Goal: Task Accomplishment & Management: Manage account settings

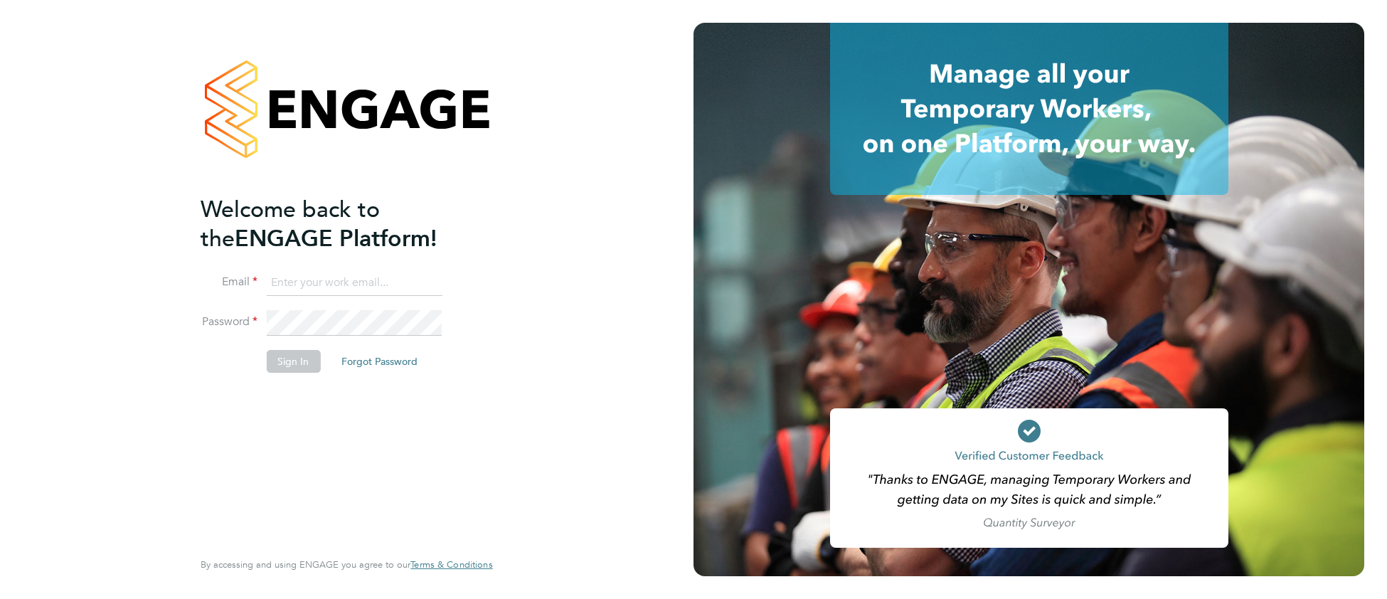
click at [321, 278] on input at bounding box center [354, 283] width 176 height 26
type input "cjs.templabour@uk.g4s.com"
click at [282, 357] on button "Sign In" at bounding box center [293, 361] width 54 height 23
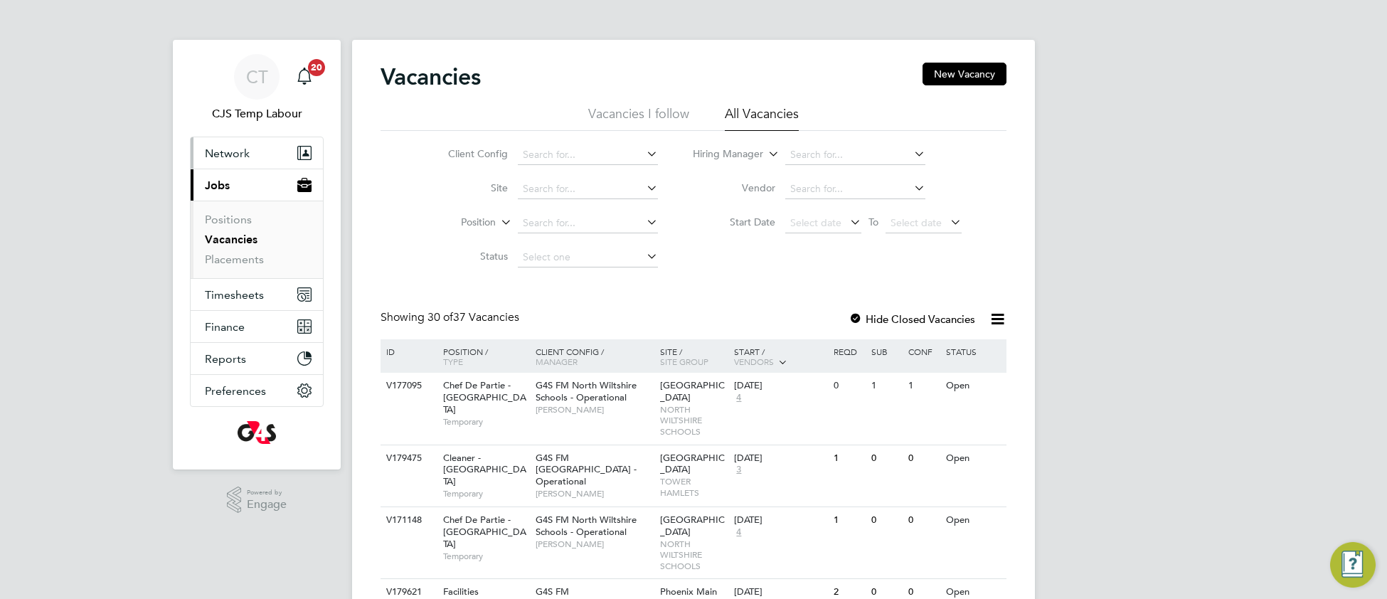
click at [236, 157] on span "Network" at bounding box center [227, 154] width 45 height 14
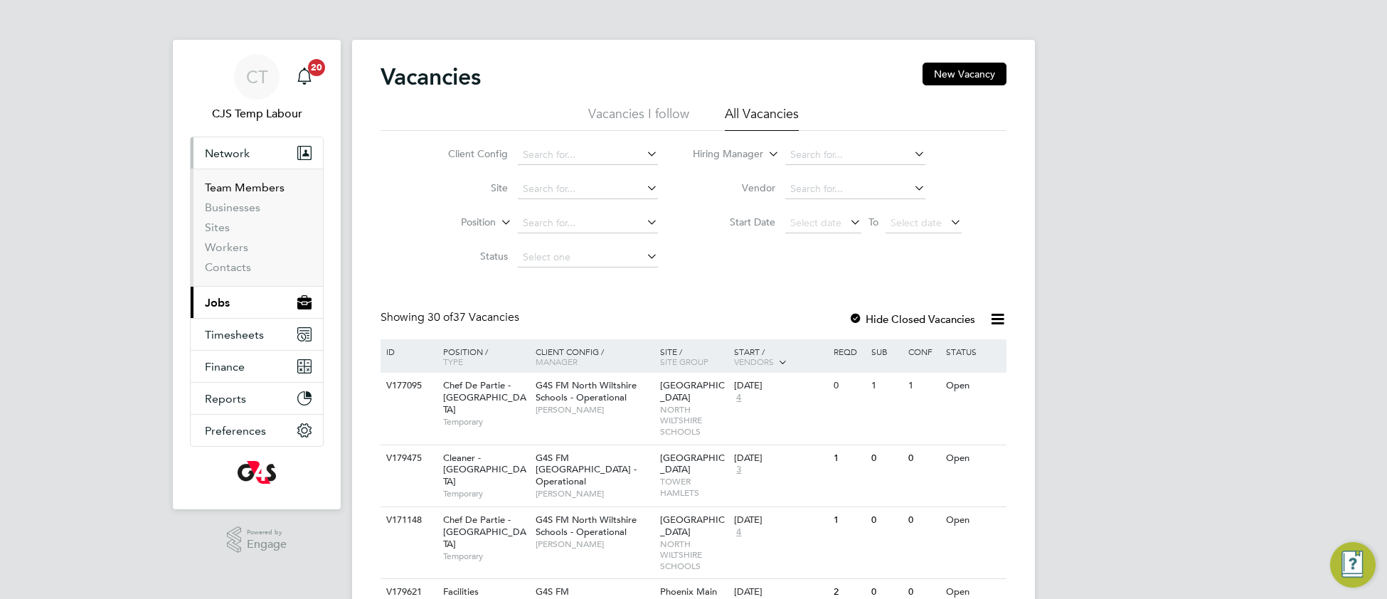
click at [239, 188] on link "Team Members" at bounding box center [245, 188] width 80 height 14
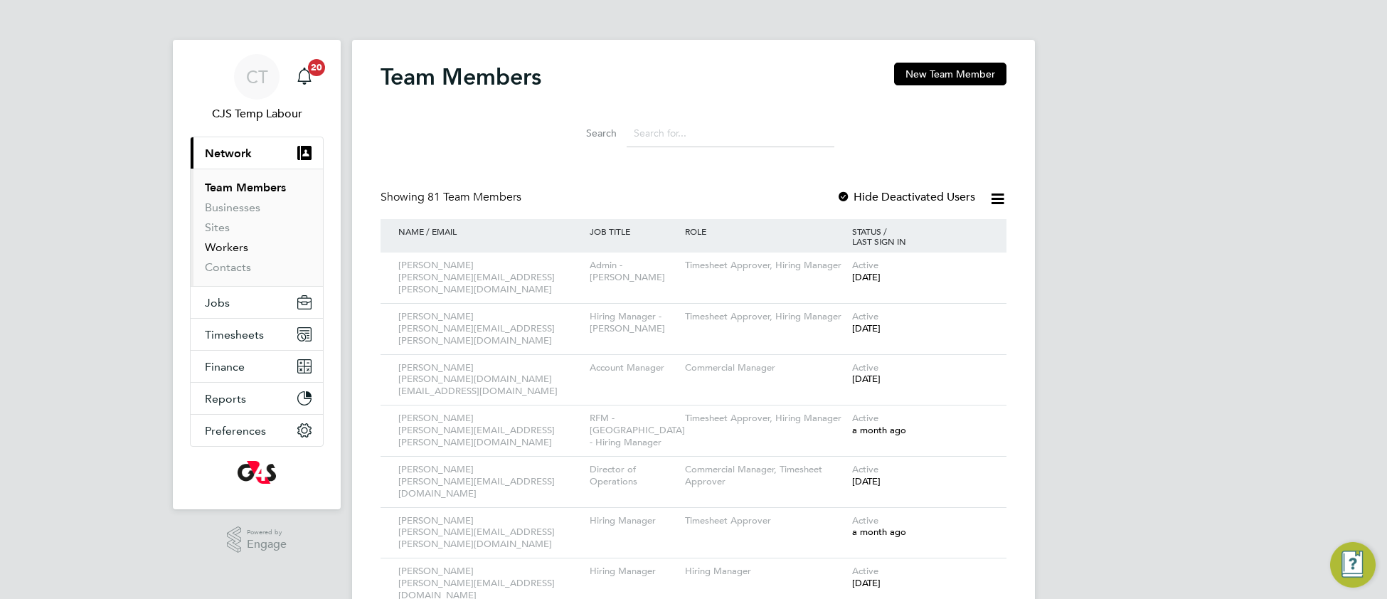
click at [234, 248] on link "Workers" at bounding box center [226, 247] width 43 height 14
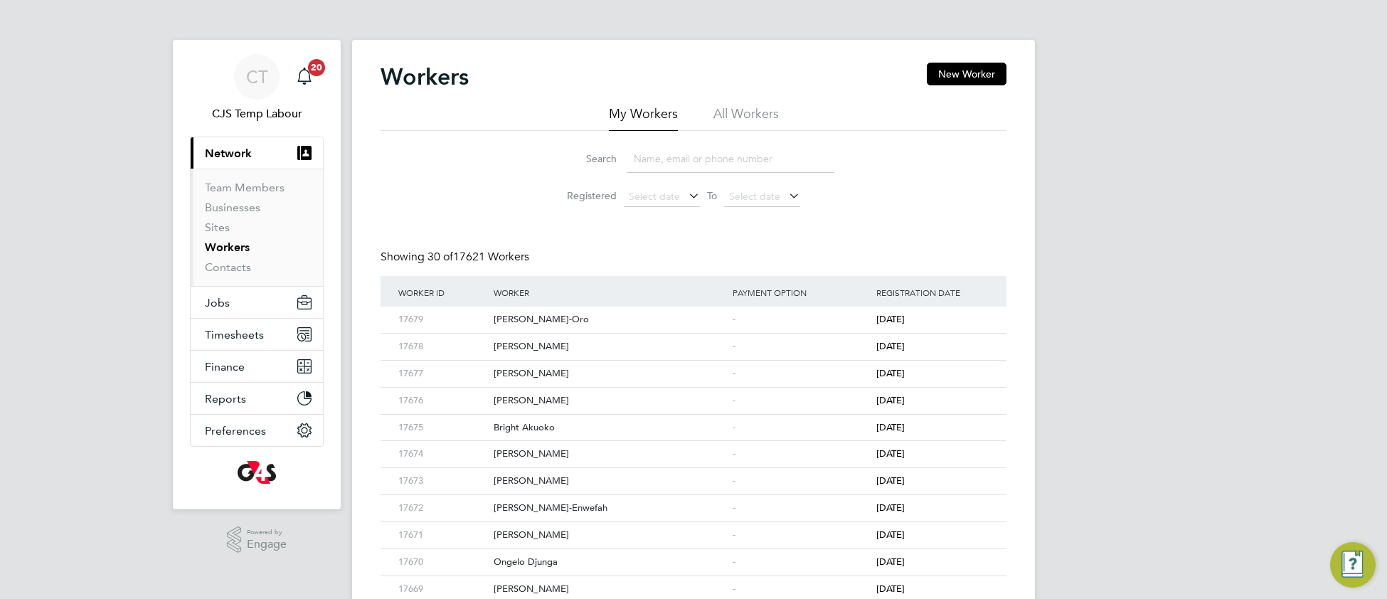
click at [747, 116] on li "All Workers" at bounding box center [745, 118] width 65 height 26
click at [703, 161] on input at bounding box center [731, 159] width 208 height 28
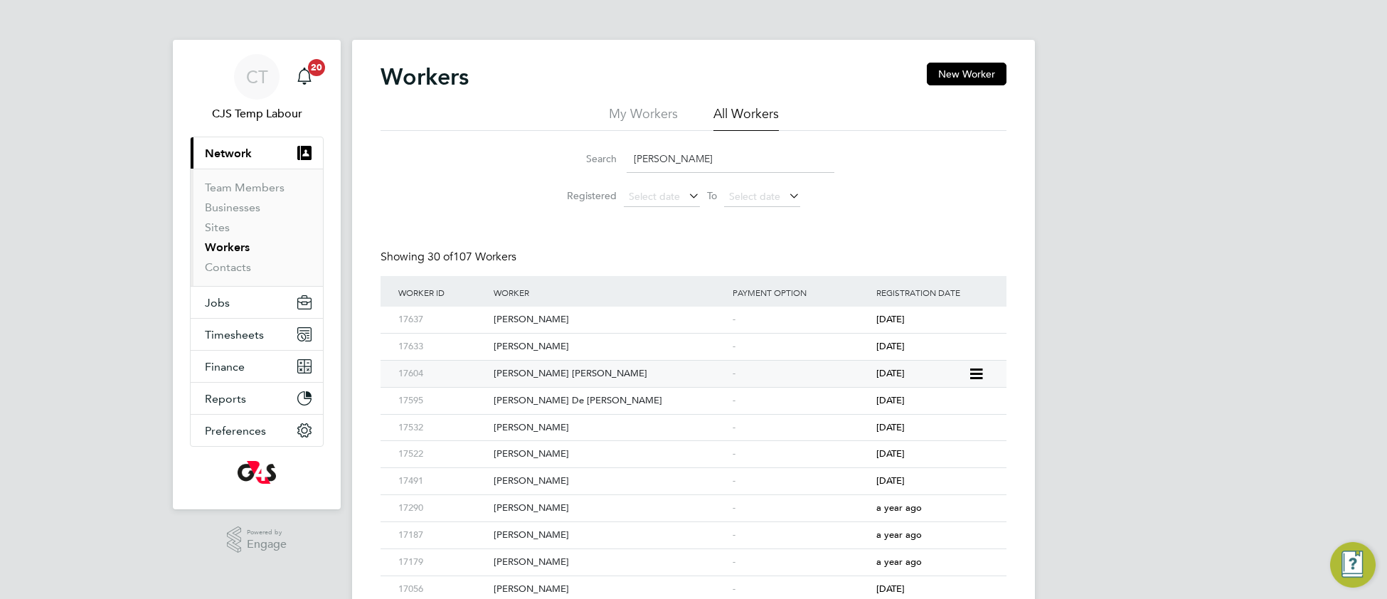
type input "maria"
click at [661, 373] on div "Maria Mendes De Pina" at bounding box center [609, 374] width 239 height 26
click at [234, 334] on span "Timesheets" at bounding box center [234, 335] width 59 height 14
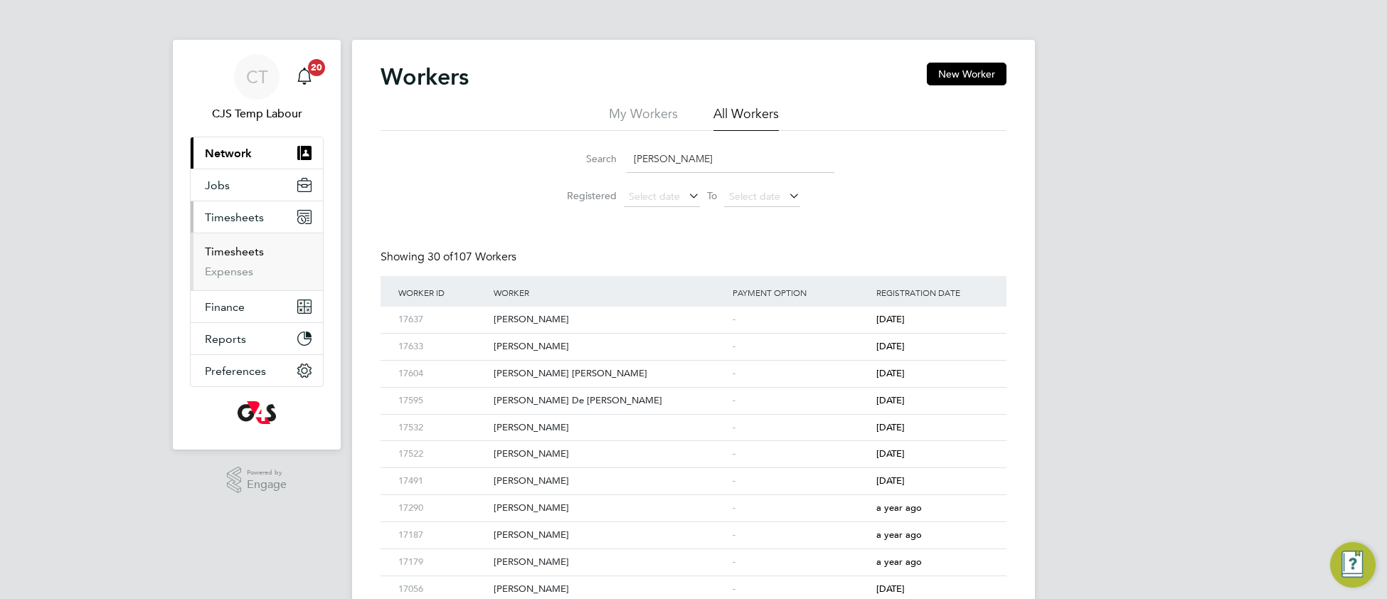
click at [239, 256] on link "Timesheets" at bounding box center [234, 252] width 59 height 14
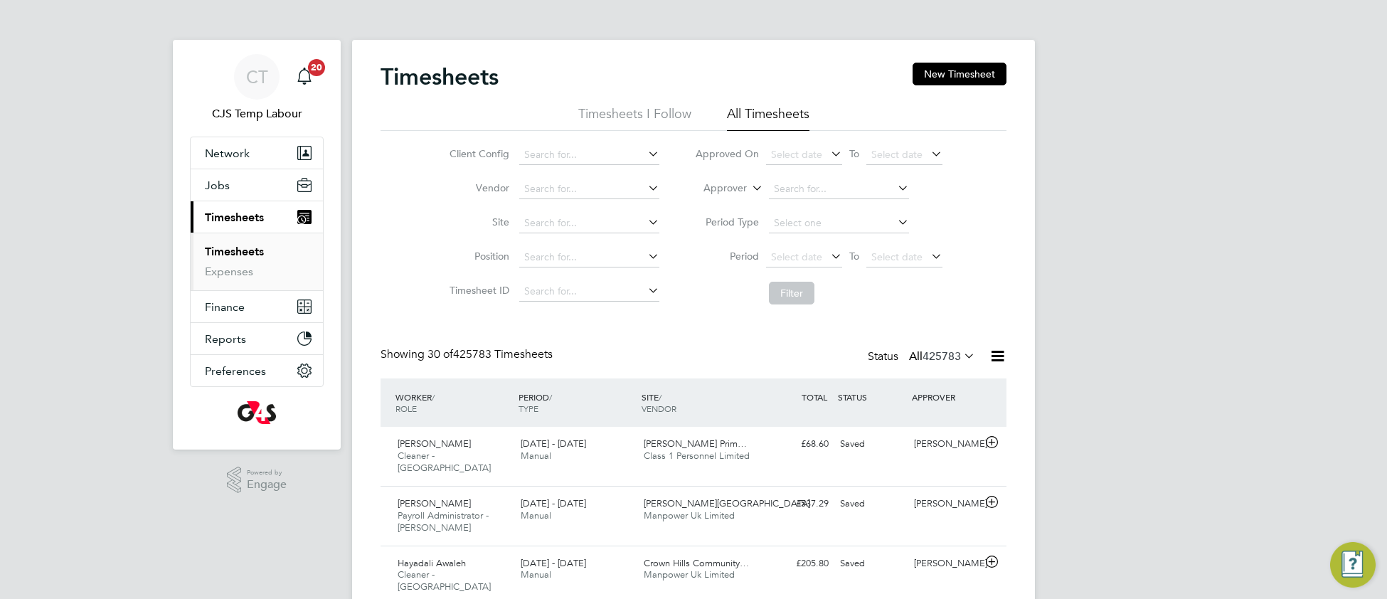
click at [749, 190] on icon at bounding box center [749, 184] width 0 height 13
click at [738, 203] on li "Worker" at bounding box center [711, 205] width 70 height 18
click at [808, 181] on input at bounding box center [839, 189] width 140 height 20
click at [831, 343] on li "Nancy Konadu" at bounding box center [855, 343] width 176 height 19
type input "Nancy Konadu"
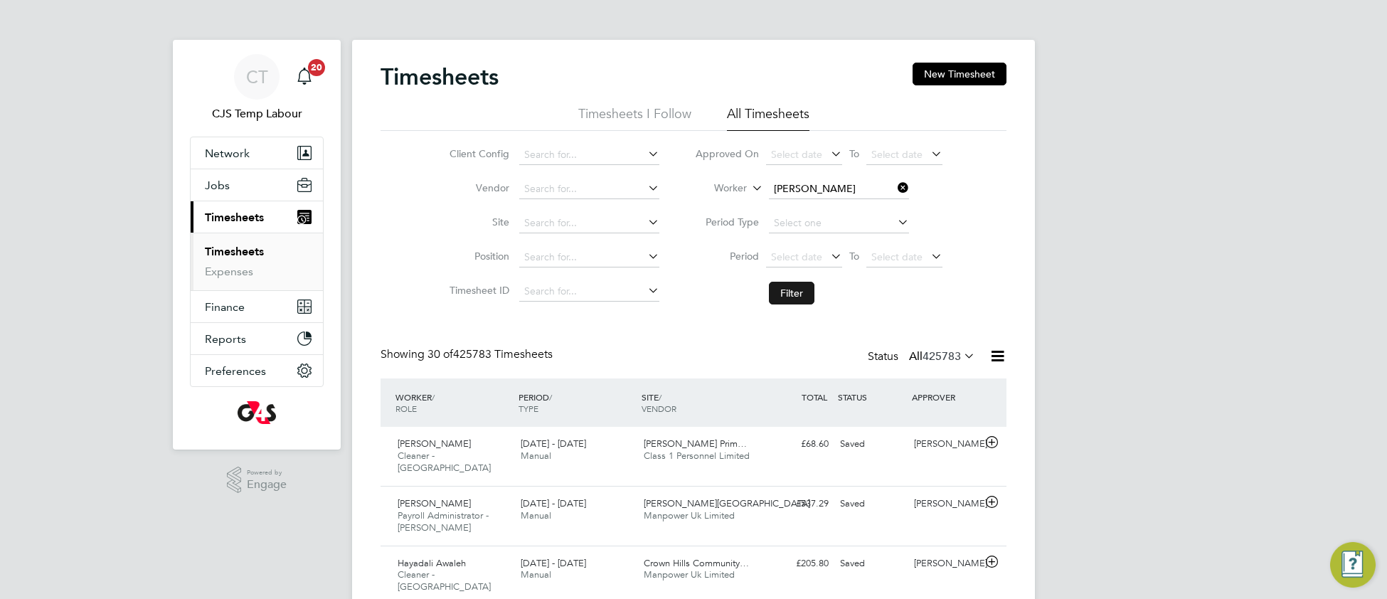
click at [792, 287] on button "Filter" at bounding box center [792, 293] width 46 height 23
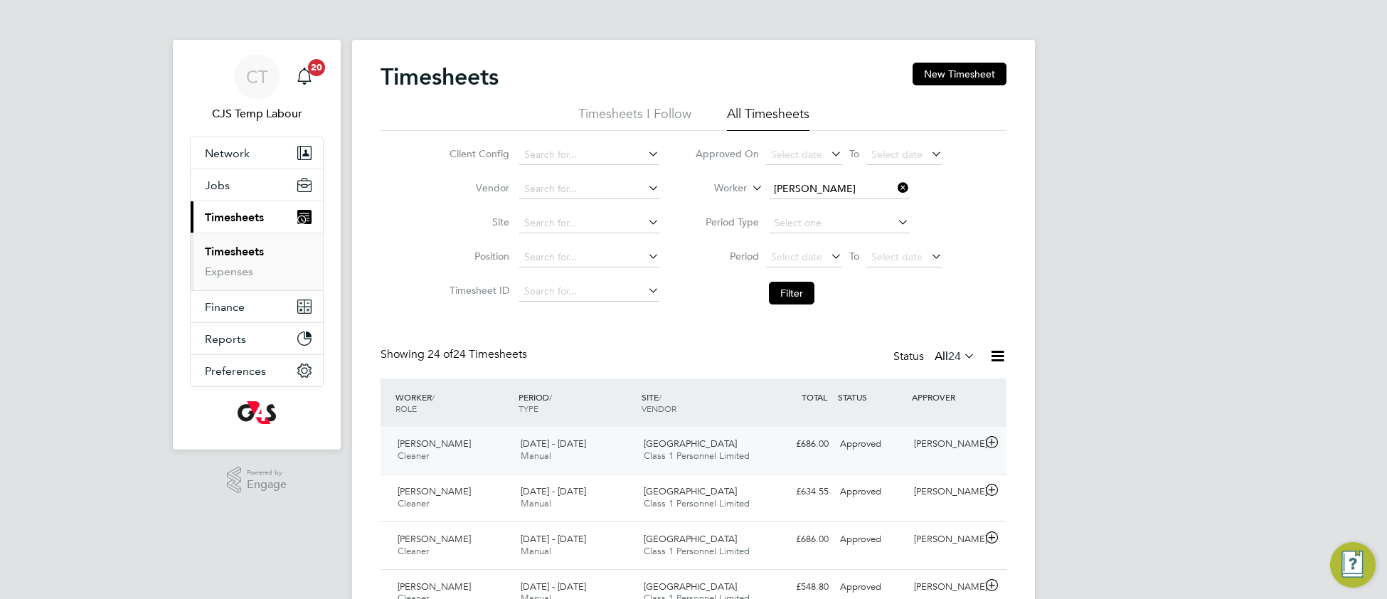
click at [664, 453] on span "Class 1 Personnel Limited" at bounding box center [697, 455] width 106 height 12
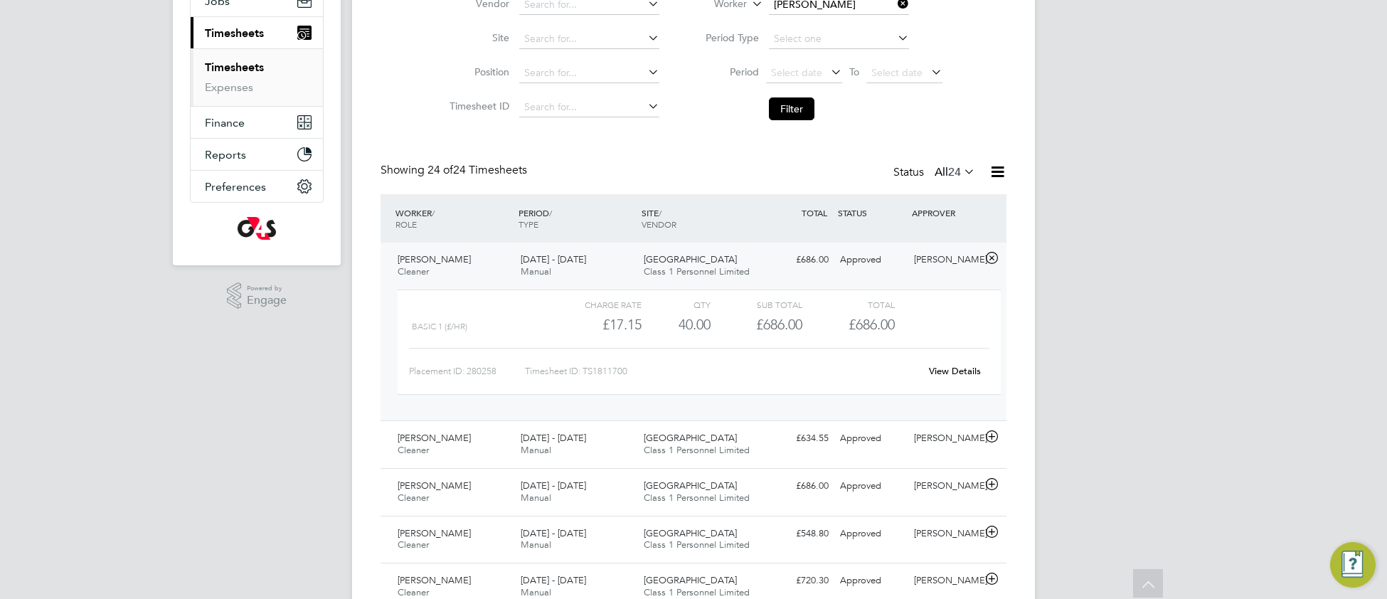
click at [964, 371] on link "View Details" at bounding box center [955, 371] width 52 height 12
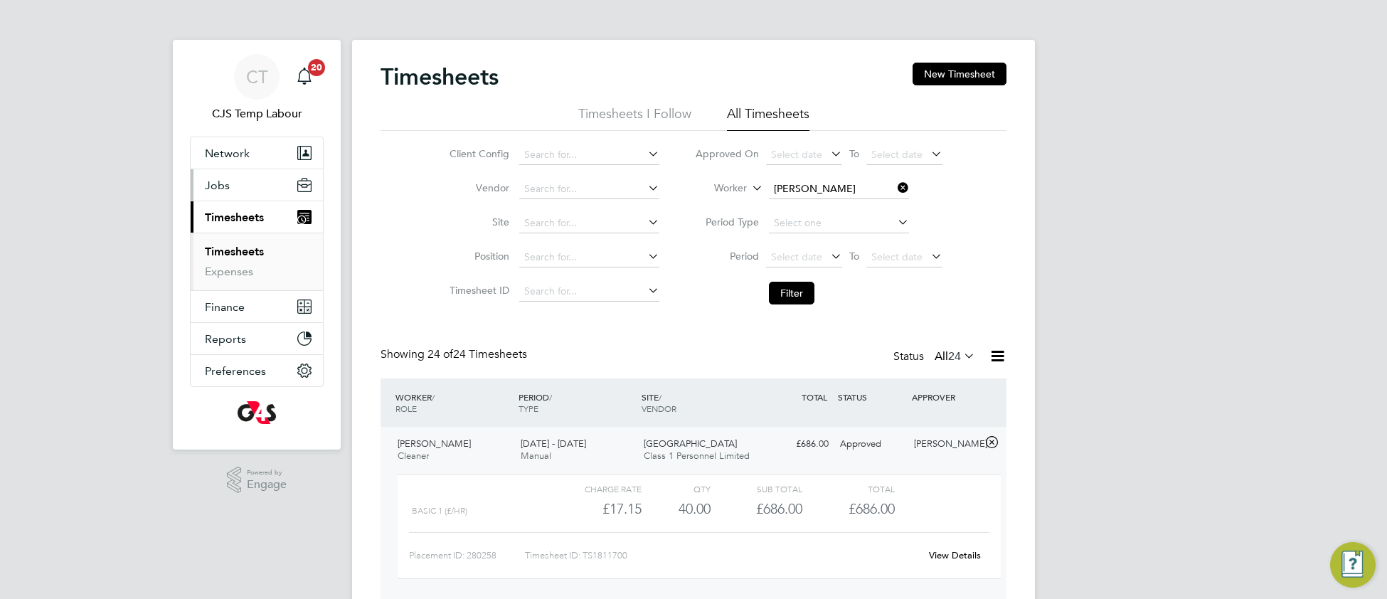
click at [224, 185] on span "Jobs" at bounding box center [217, 186] width 25 height 14
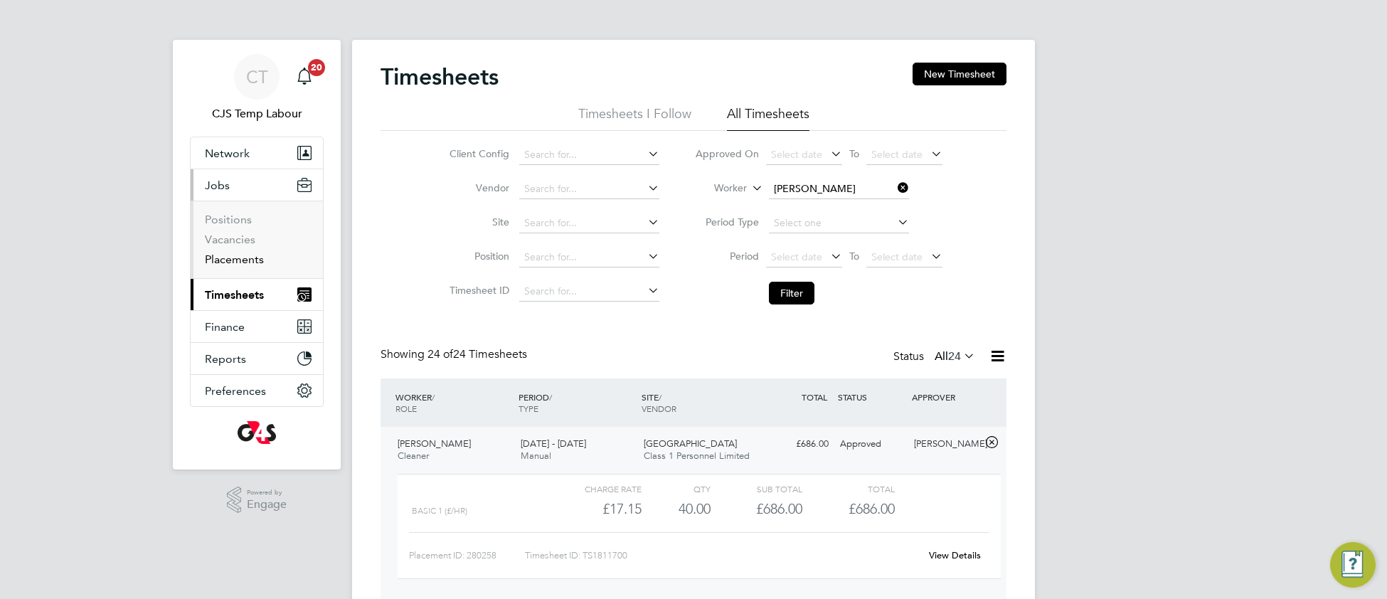
click at [240, 260] on link "Placements" at bounding box center [234, 259] width 59 height 14
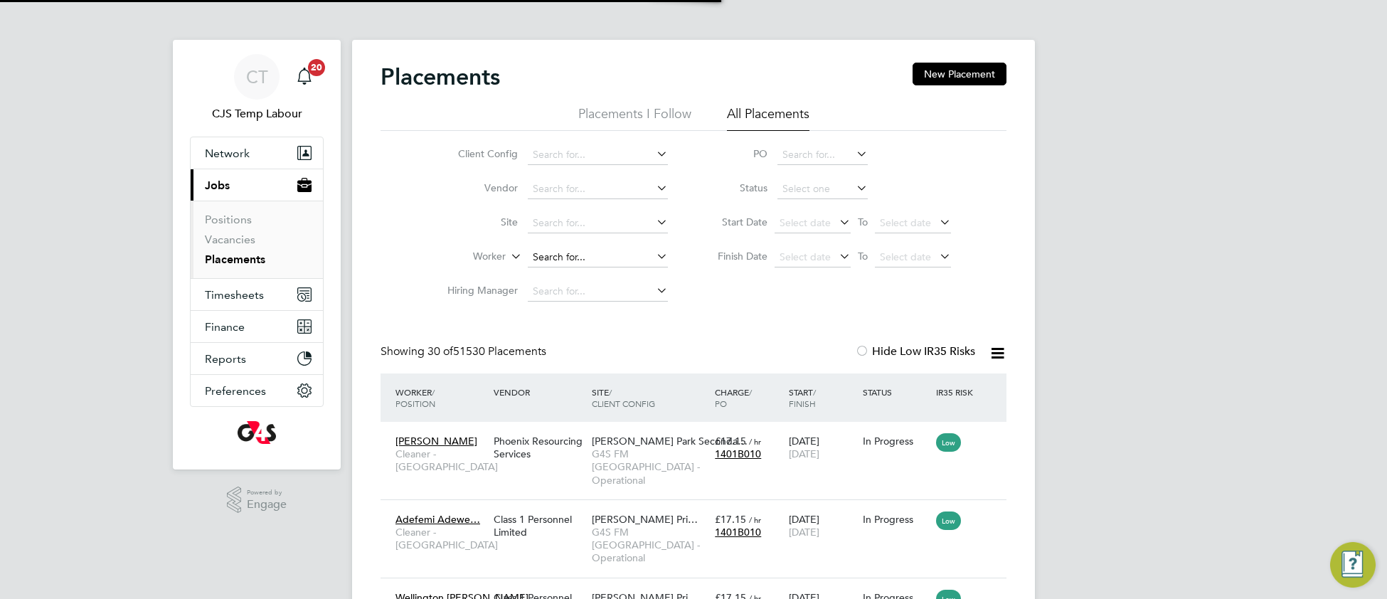
scroll to position [53, 122]
click at [560, 251] on input at bounding box center [598, 257] width 140 height 20
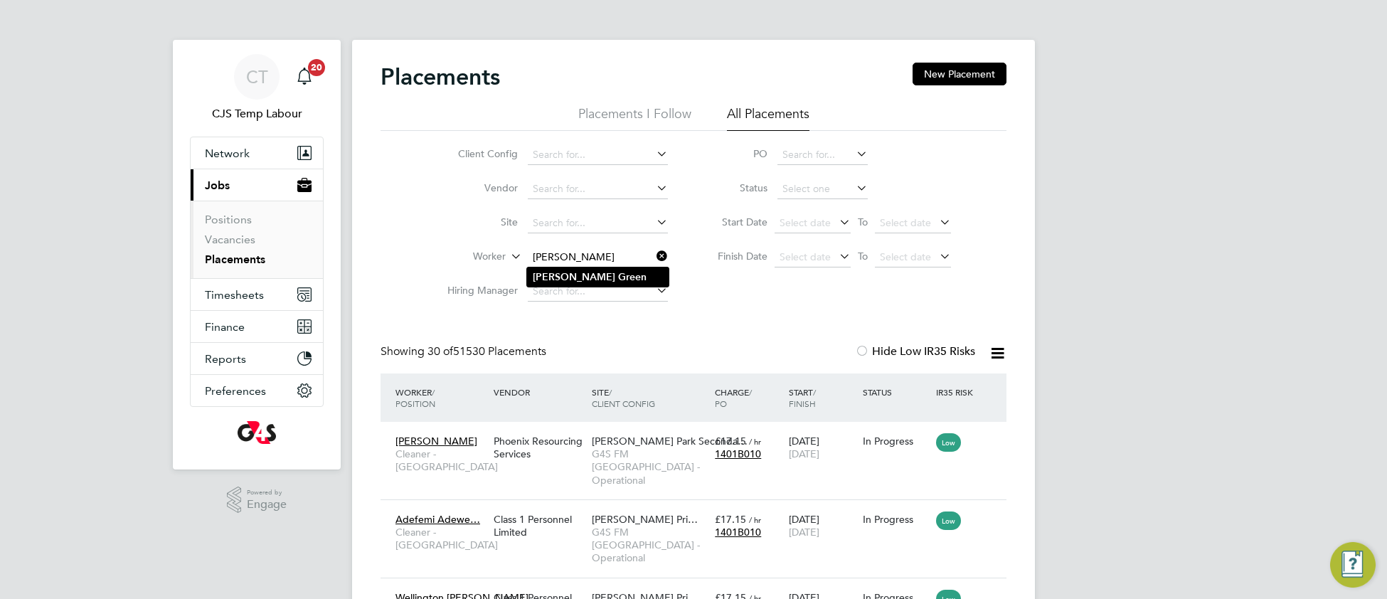
click at [618, 275] on b "Green" at bounding box center [632, 277] width 28 height 12
type input "[PERSON_NAME]"
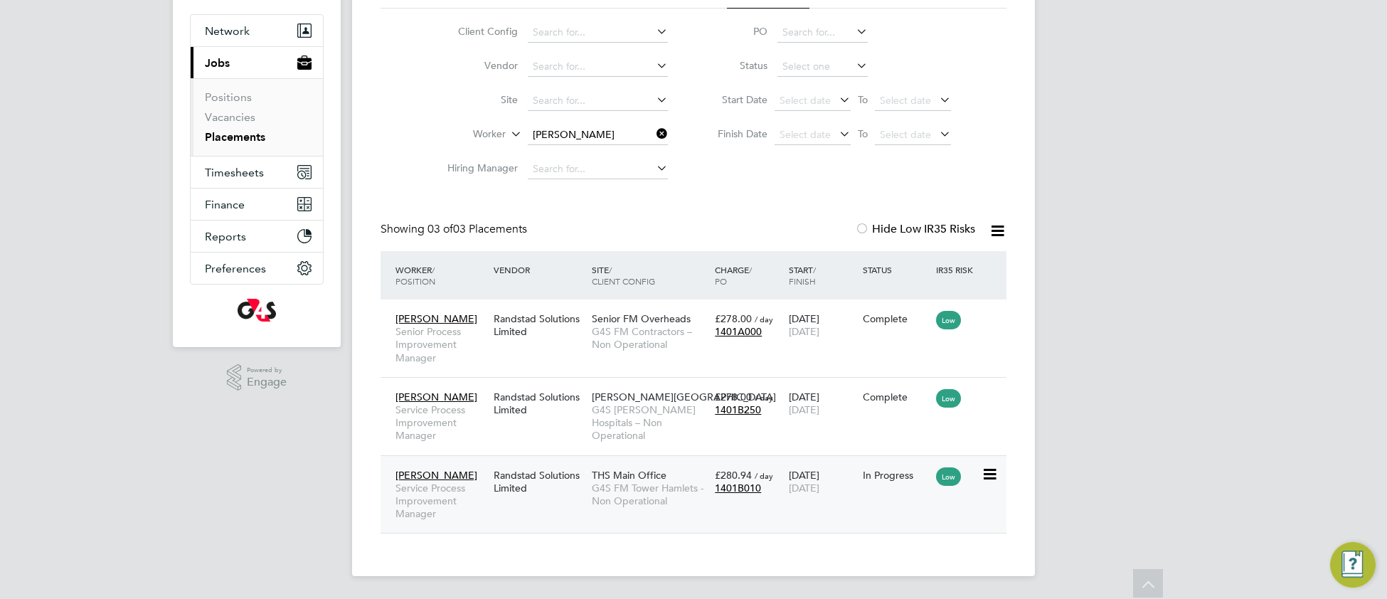
click at [632, 479] on span "THS Main Office" at bounding box center [629, 475] width 75 height 13
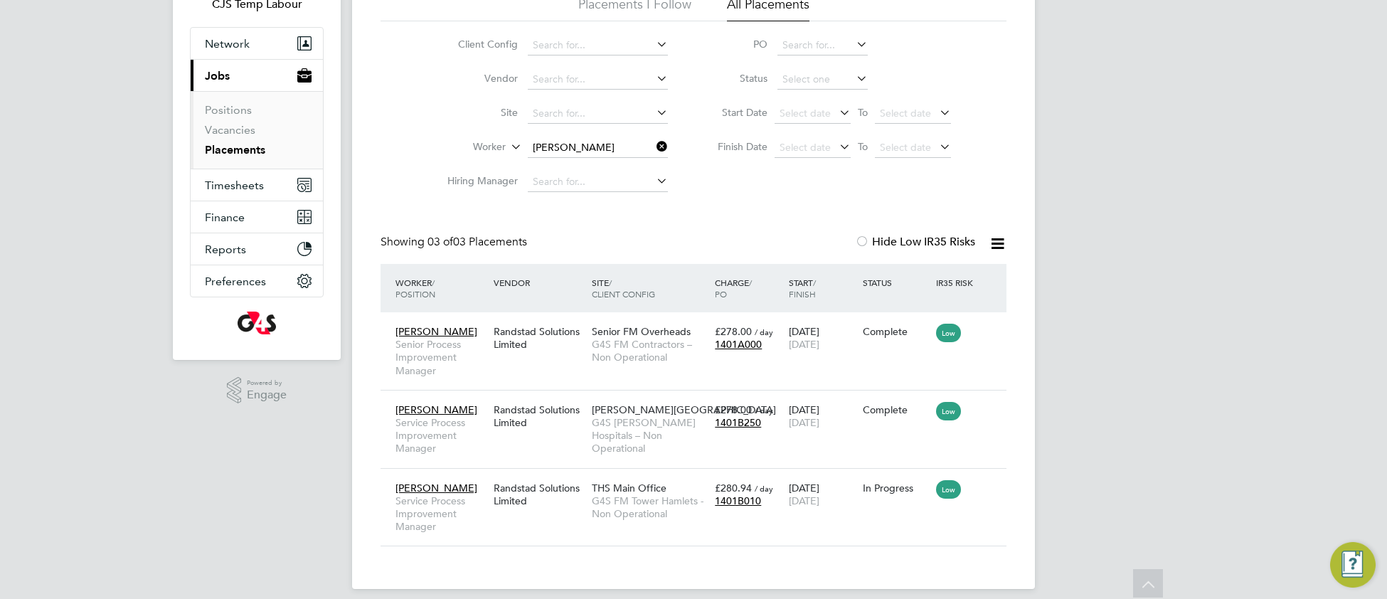
scroll to position [89, 0]
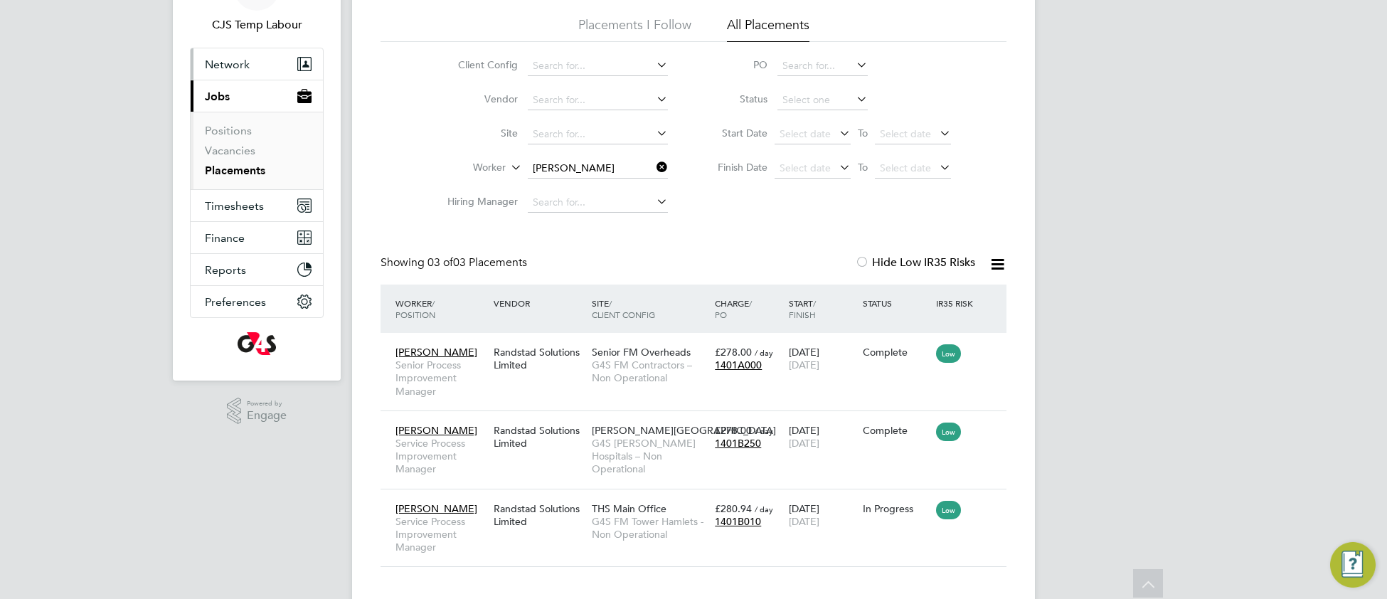
click at [238, 62] on span "Network" at bounding box center [227, 65] width 45 height 14
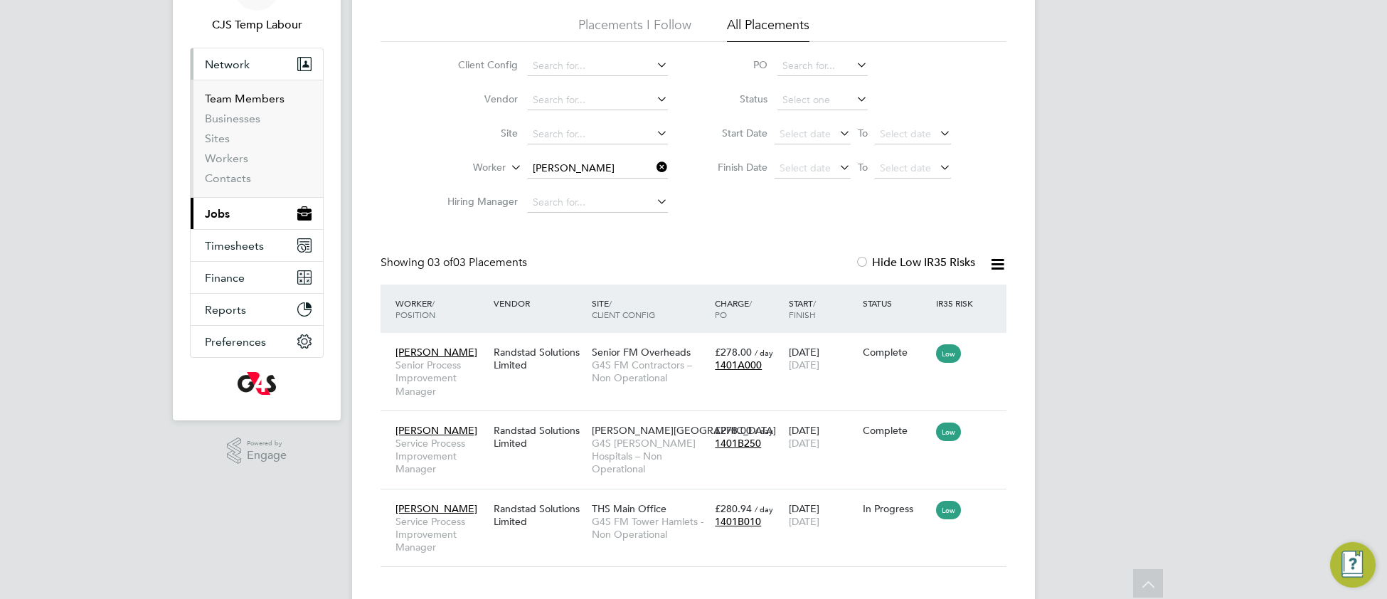
click at [230, 102] on link "Team Members" at bounding box center [245, 99] width 80 height 14
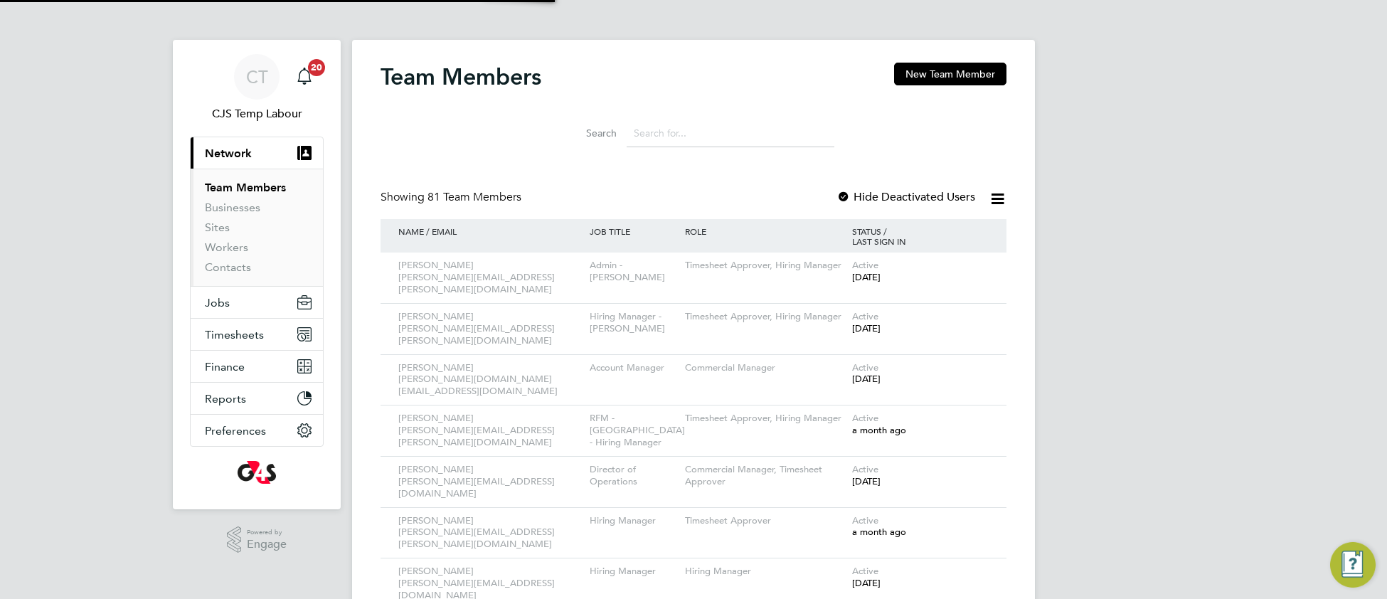
click at [649, 130] on input at bounding box center [731, 133] width 208 height 28
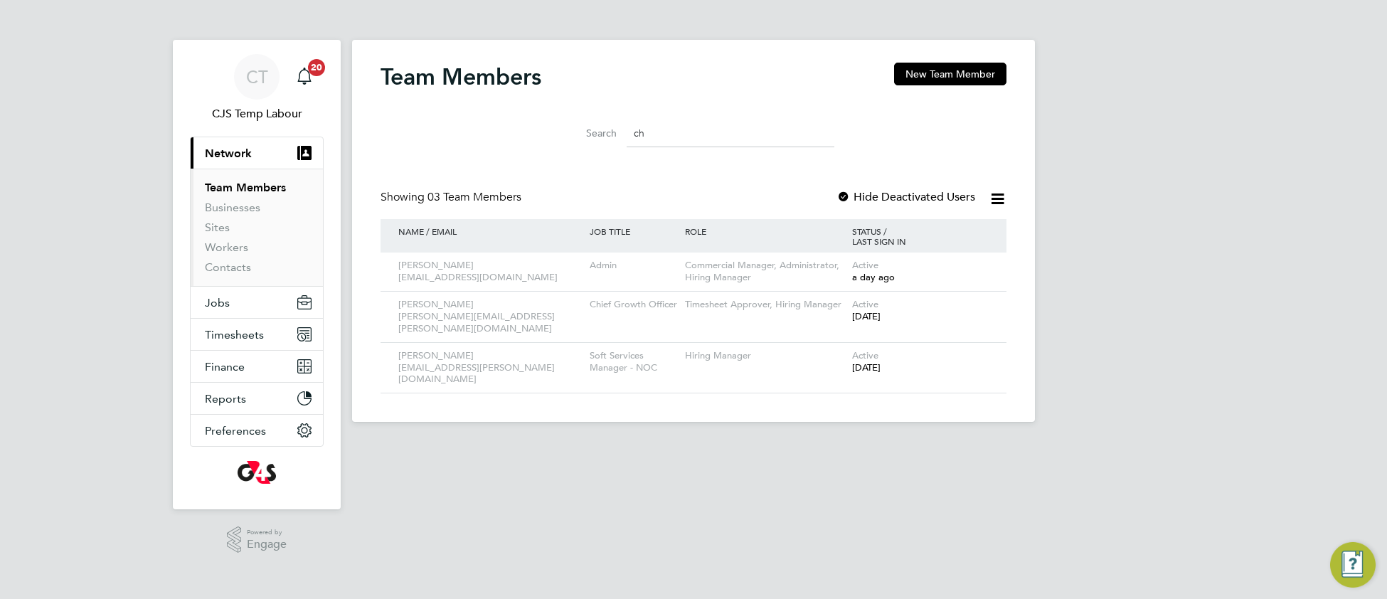
type input "c"
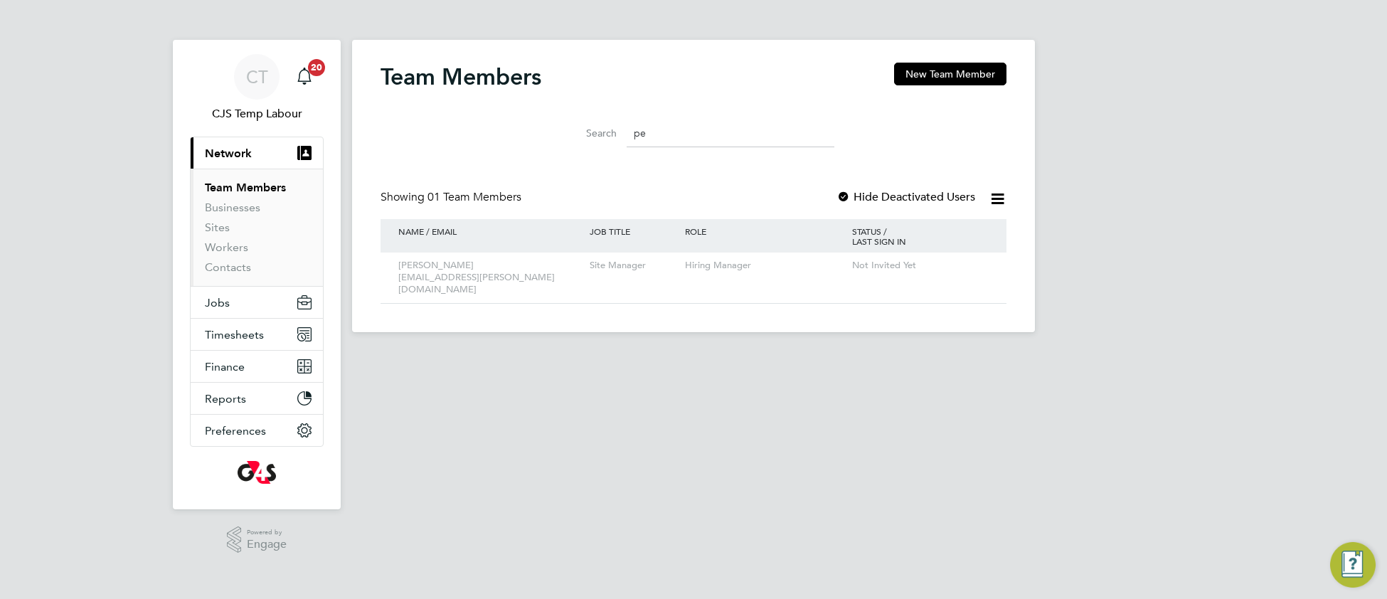
type input "p"
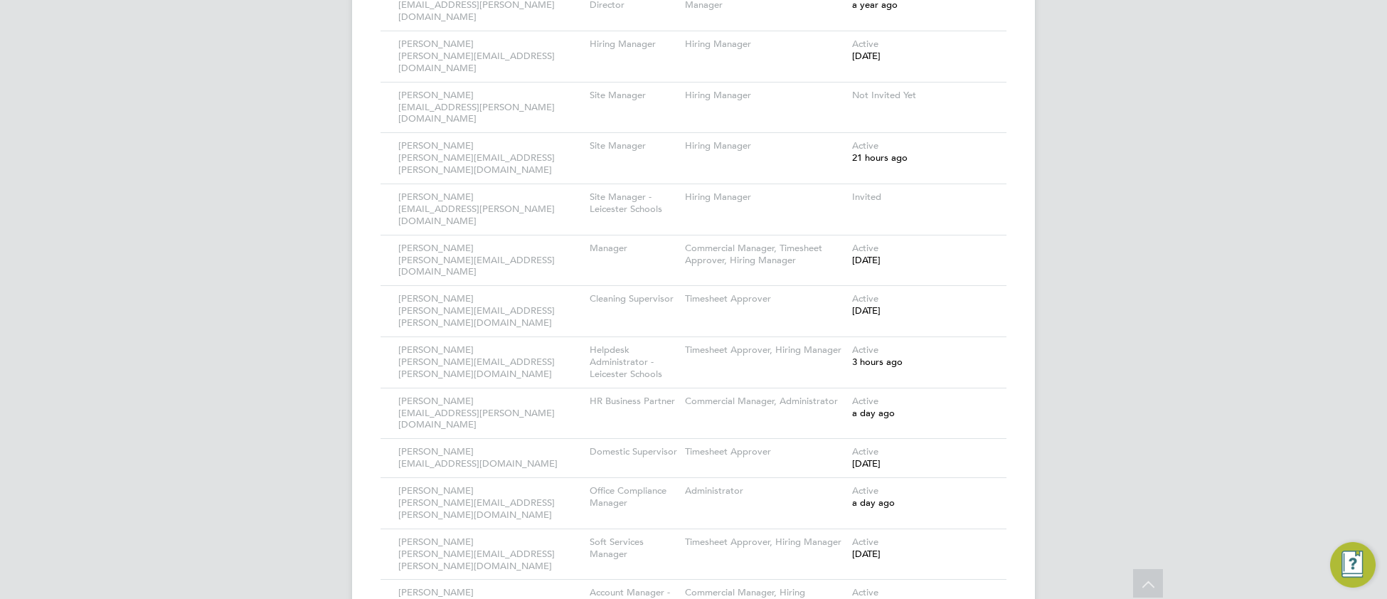
scroll to position [2632, 0]
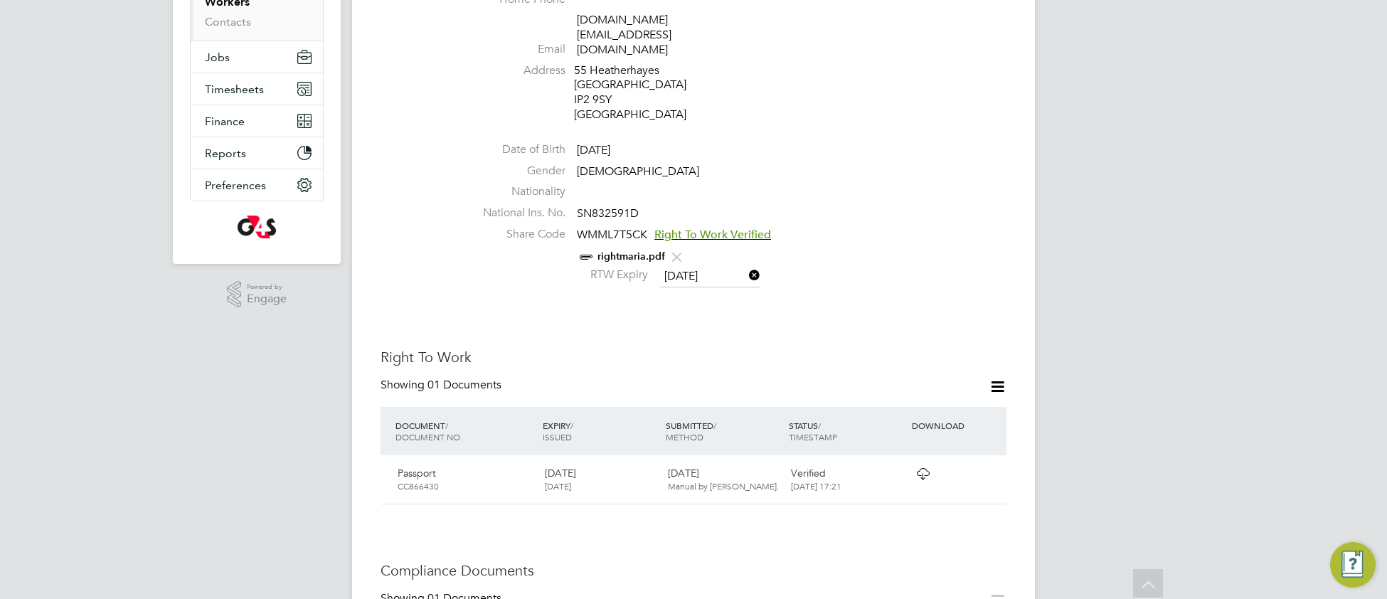
scroll to position [442, 0]
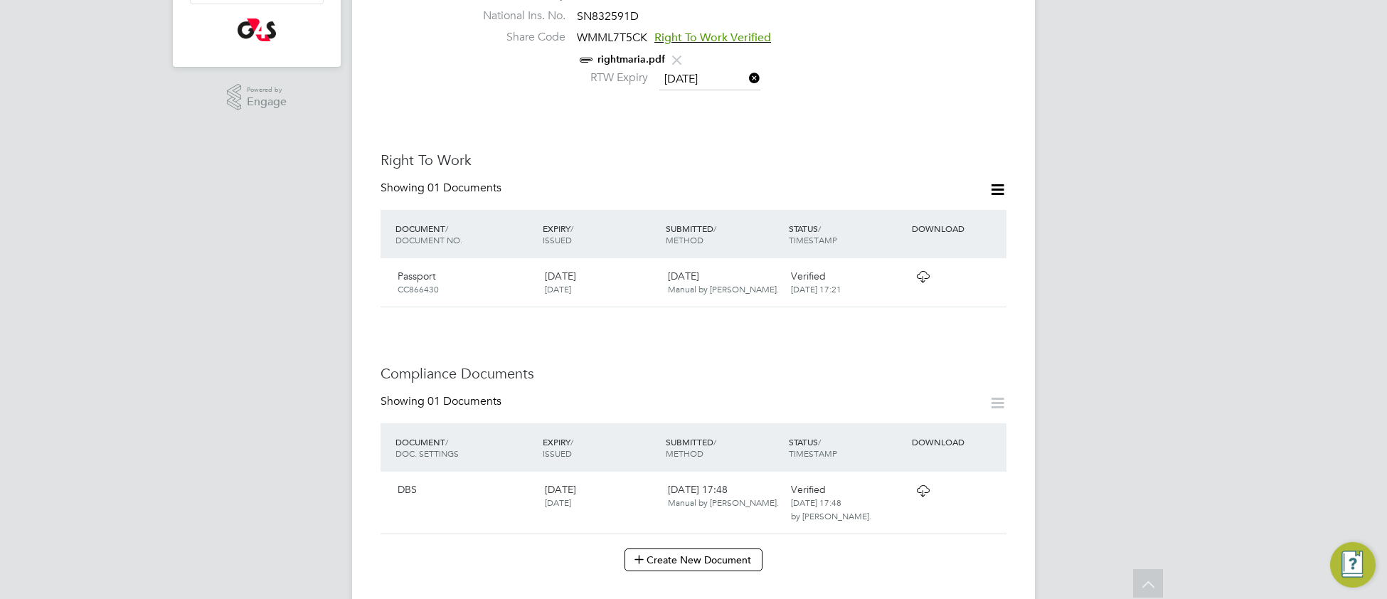
click at [927, 485] on icon at bounding box center [923, 490] width 18 height 11
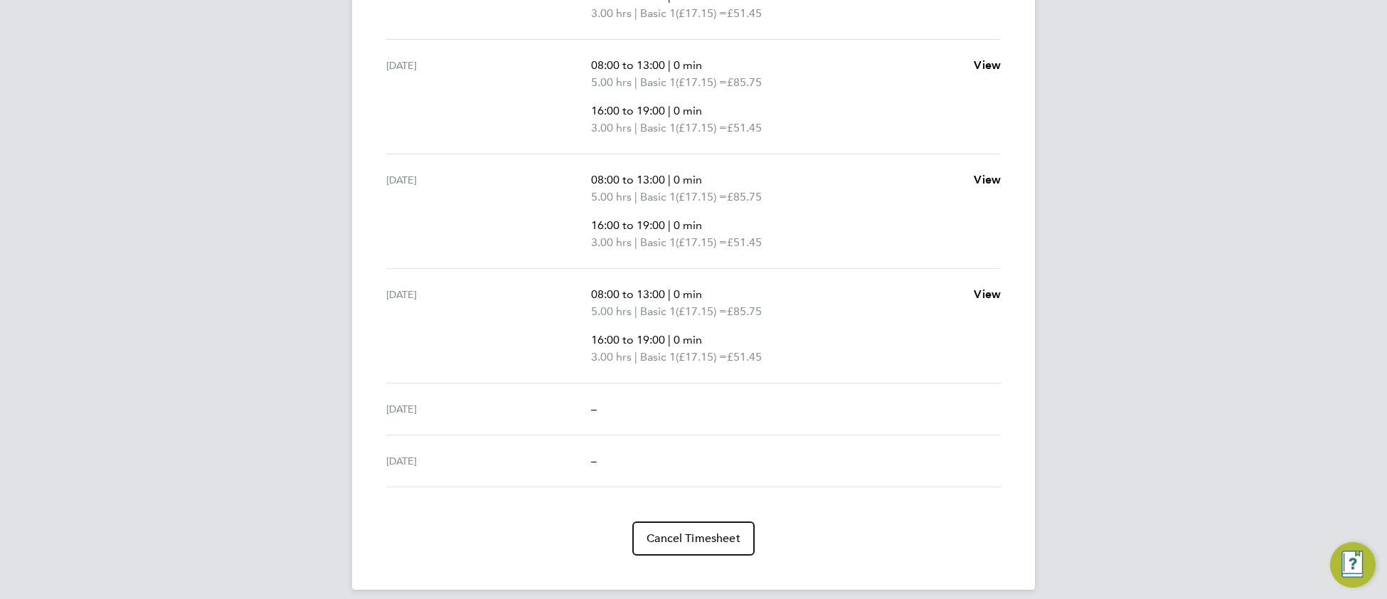
scroll to position [666, 0]
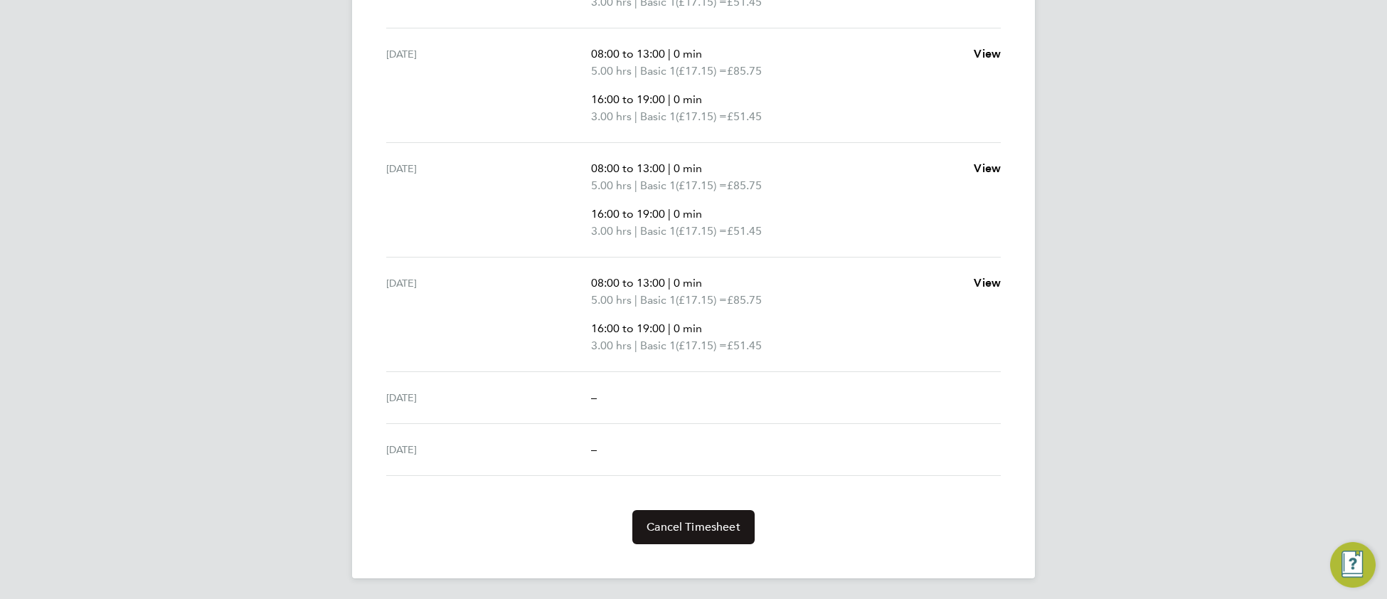
click at [690, 523] on span "Cancel Timesheet" at bounding box center [693, 527] width 94 height 14
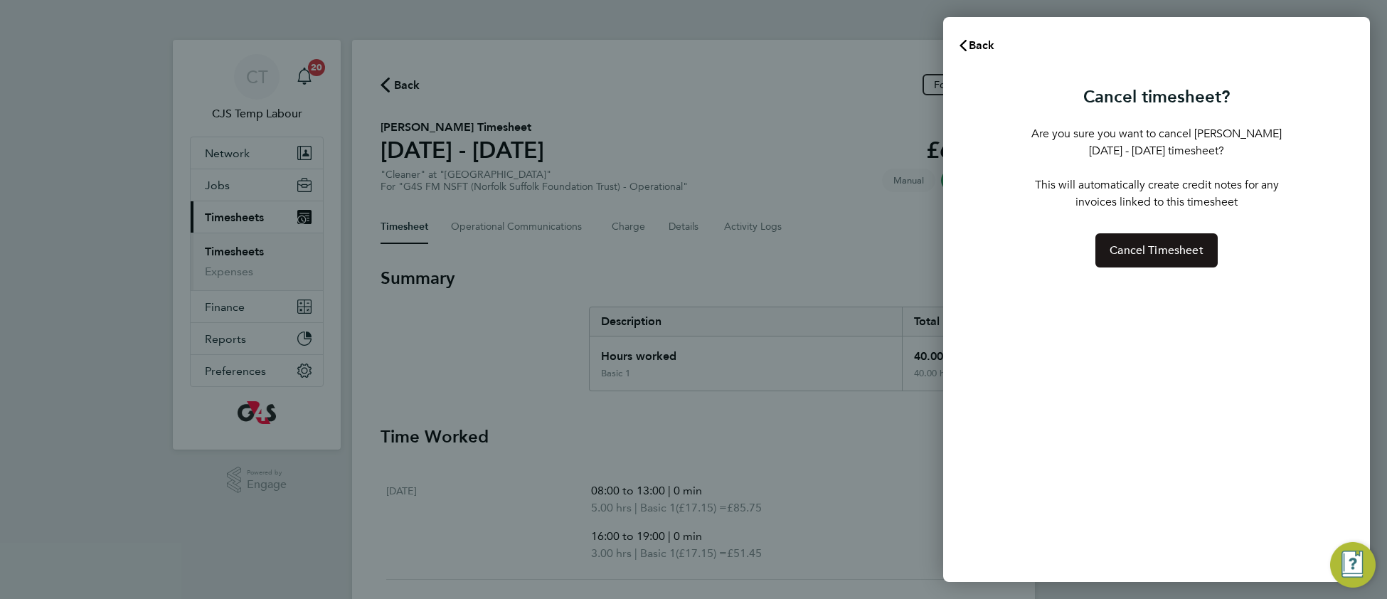
click at [1122, 255] on span "Cancel Timesheet" at bounding box center [1156, 250] width 94 height 14
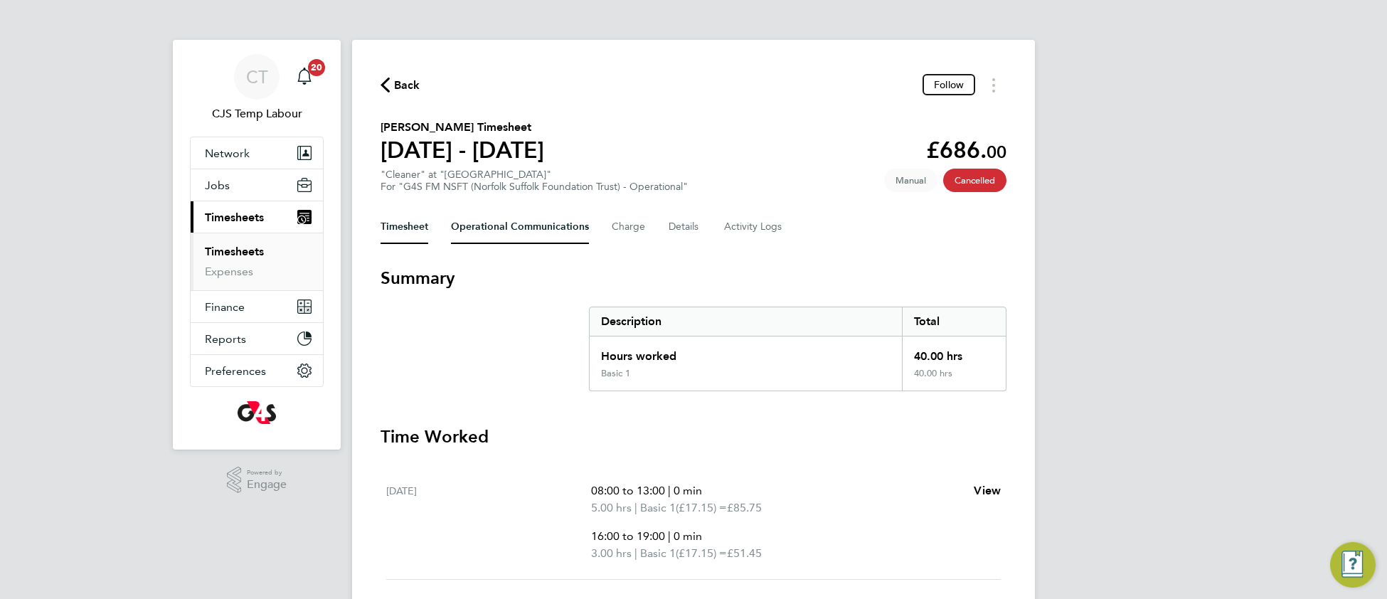
click at [518, 230] on Communications-tab "Operational Communications" at bounding box center [520, 227] width 138 height 34
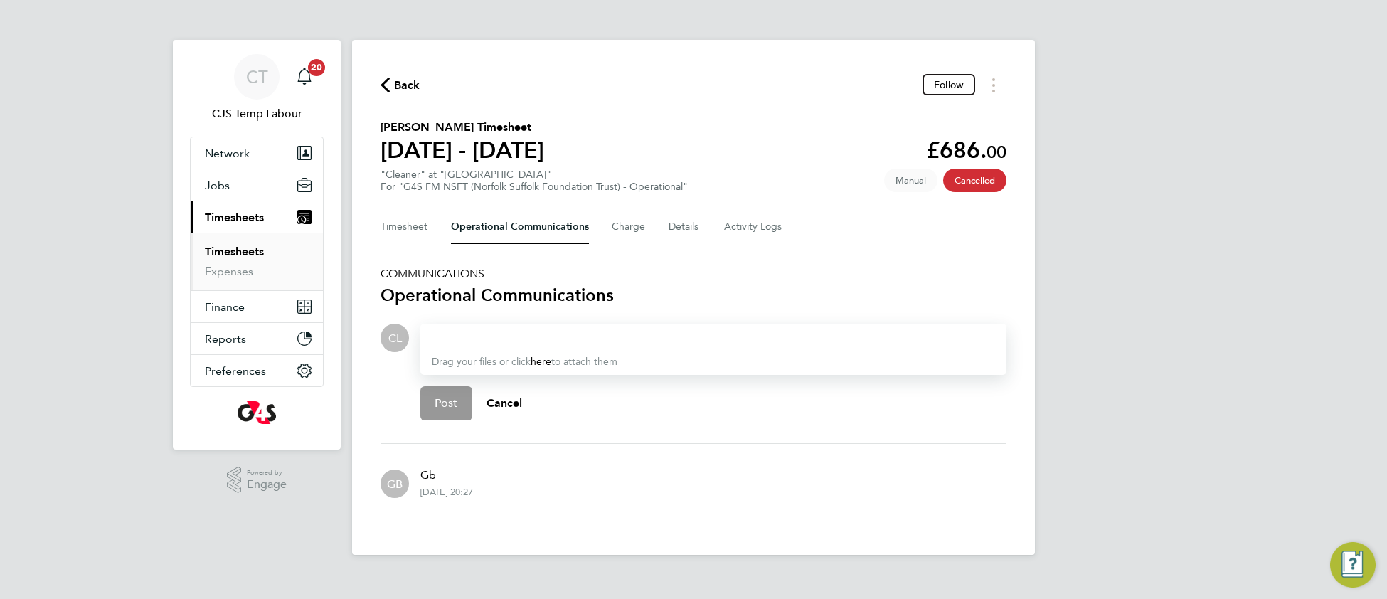
click at [475, 342] on div "Drag your files or click here to attach them" at bounding box center [713, 349] width 586 height 51
click at [710, 332] on div at bounding box center [713, 337] width 563 height 17
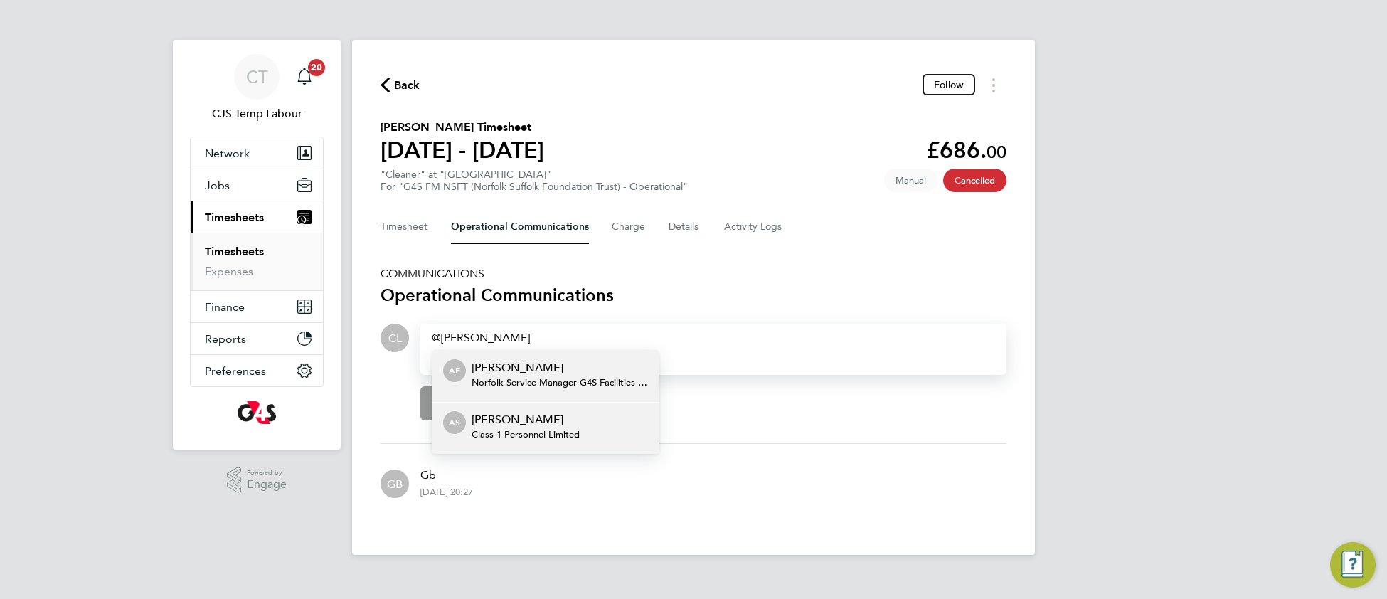
click at [593, 430] on li "AS Angela Sabaroche Class 1 Personnel Limited" at bounding box center [546, 428] width 228 height 52
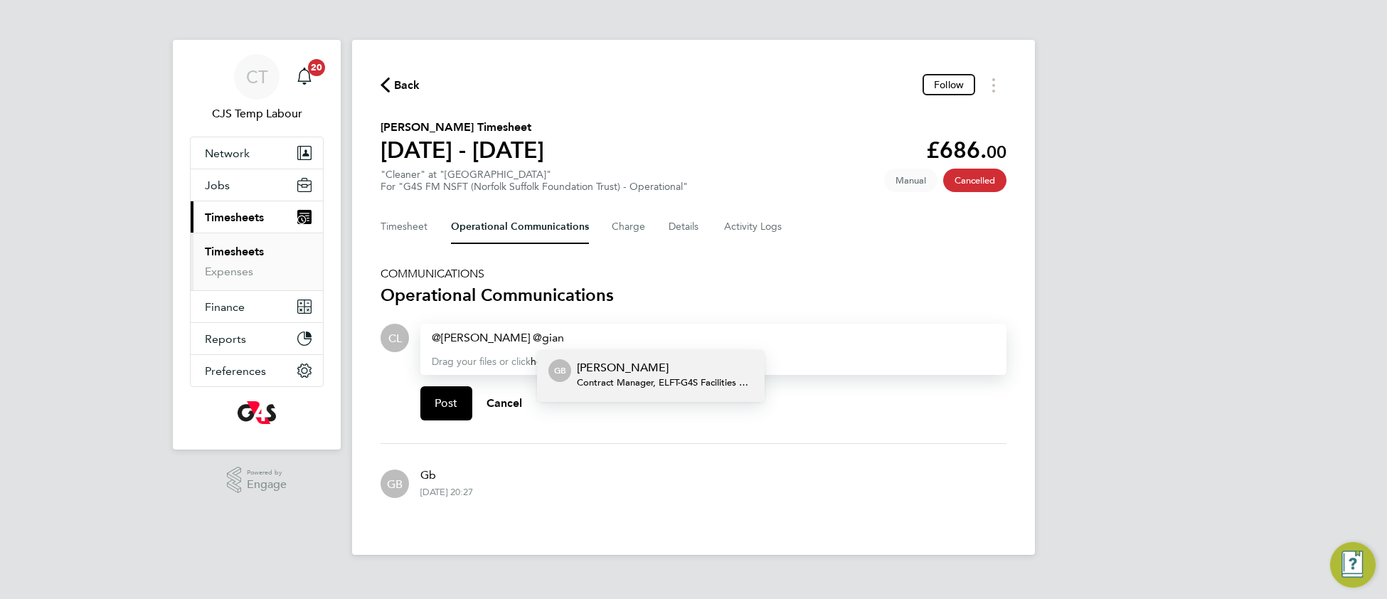
click at [669, 363] on p "Gianni Bernardi" at bounding box center [665, 367] width 176 height 17
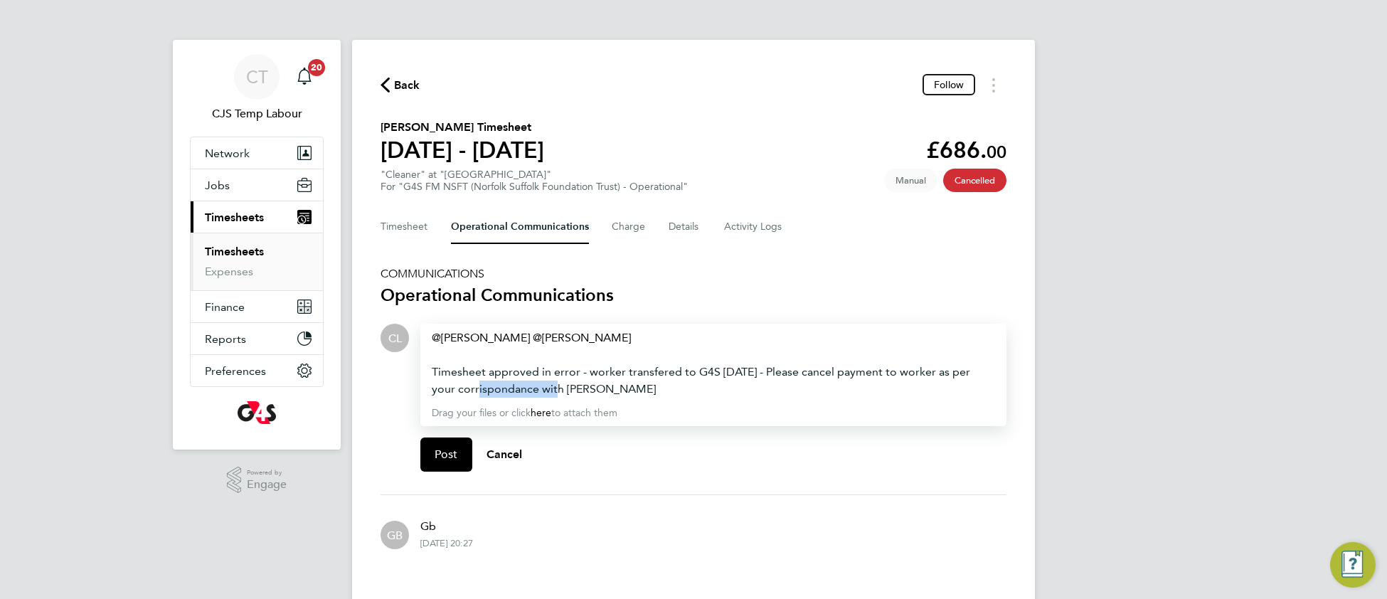
click at [469, 349] on div "Angela Sabaroche ​ Gianni Bernardi ​ Timesheet approved in error - worker trans…" at bounding box center [713, 363] width 563 height 68
click at [649, 332] on div "Angela Sabaroche ​ Gianni Bernardi ​ Timesheet approved in error - worker trans…" at bounding box center [713, 363] width 563 height 68
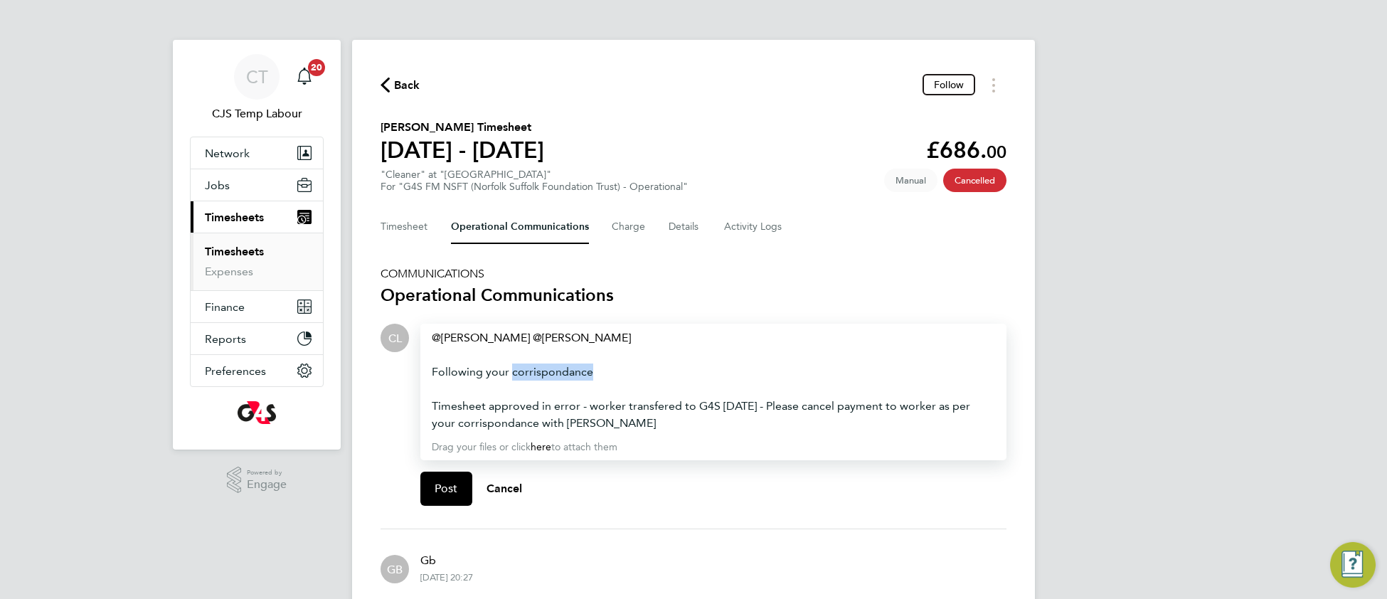
click at [526, 371] on div "Following your corrispondance Timesheet approved in error - worker transfered t…" at bounding box center [713, 397] width 563 height 68
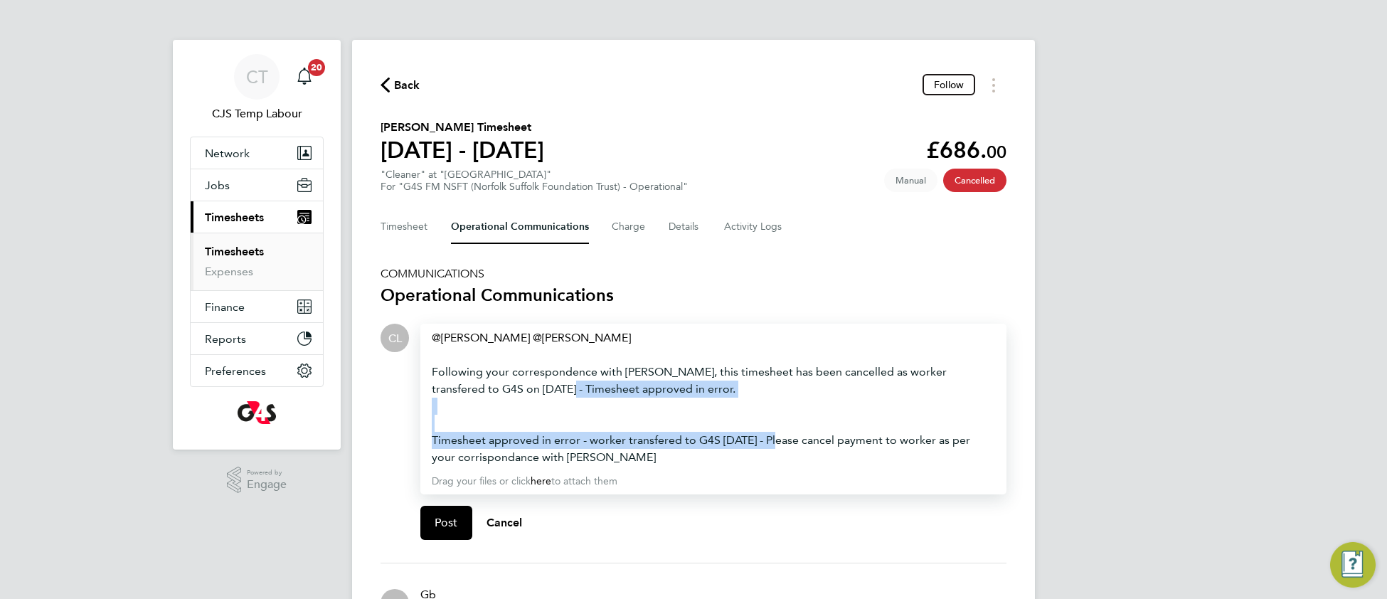
drag, startPoint x: 500, startPoint y: 387, endPoint x: 783, endPoint y: 436, distance: 287.3
click at [783, 436] on div "Angela Sabaroche ​ Gianni Bernardi ​ Following your correspondence with Gianni,…" at bounding box center [713, 397] width 563 height 137
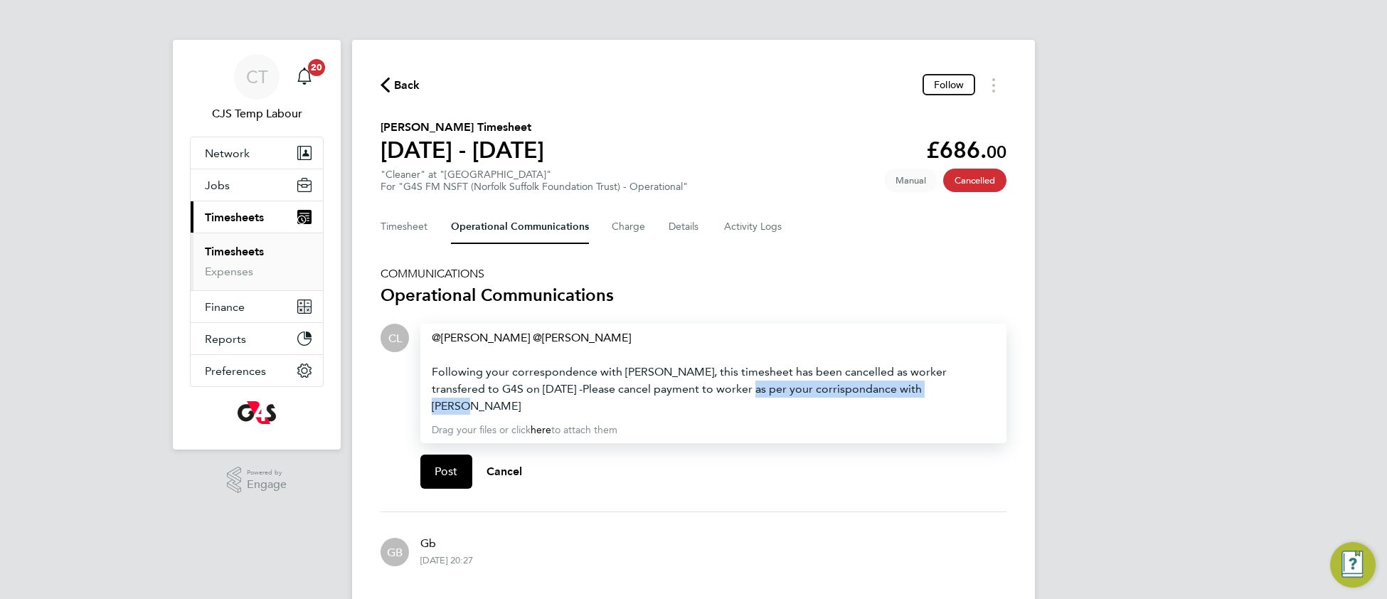
drag, startPoint x: 673, startPoint y: 386, endPoint x: 941, endPoint y: 403, distance: 268.7
click at [941, 403] on div "Angela Sabaroche ​ Gianni Bernardi ​ Following your correspondence with Gianni,…" at bounding box center [713, 383] width 586 height 119
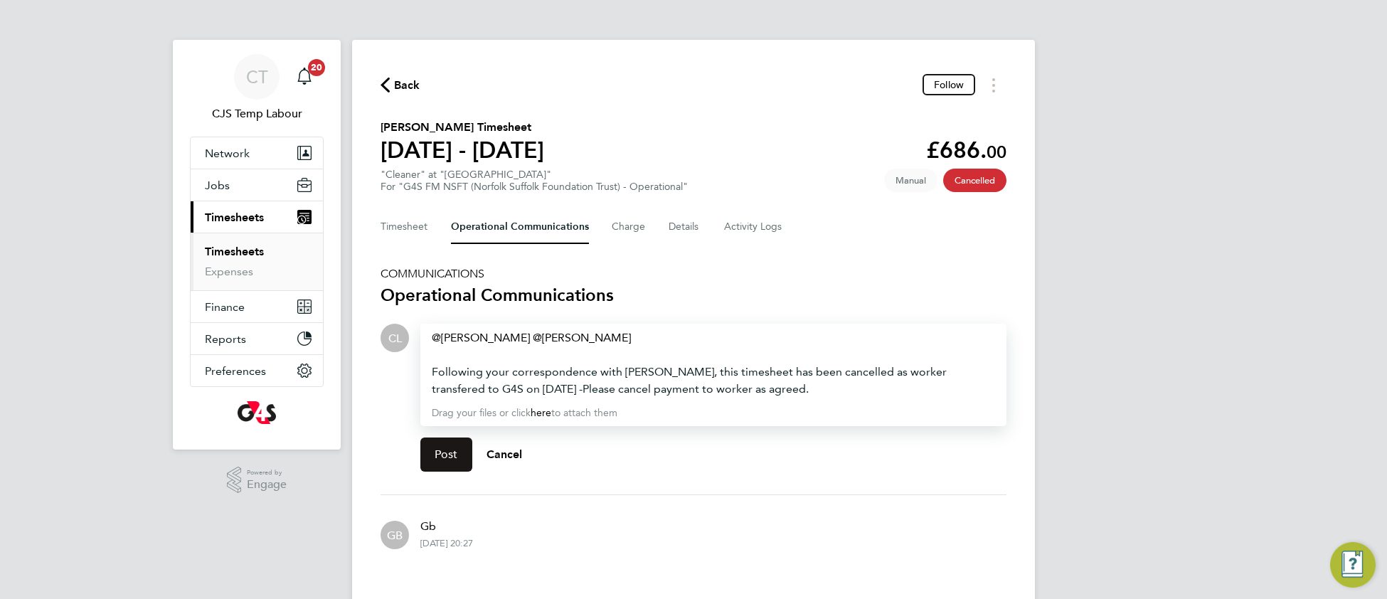
click at [456, 450] on span "Post" at bounding box center [446, 454] width 23 height 14
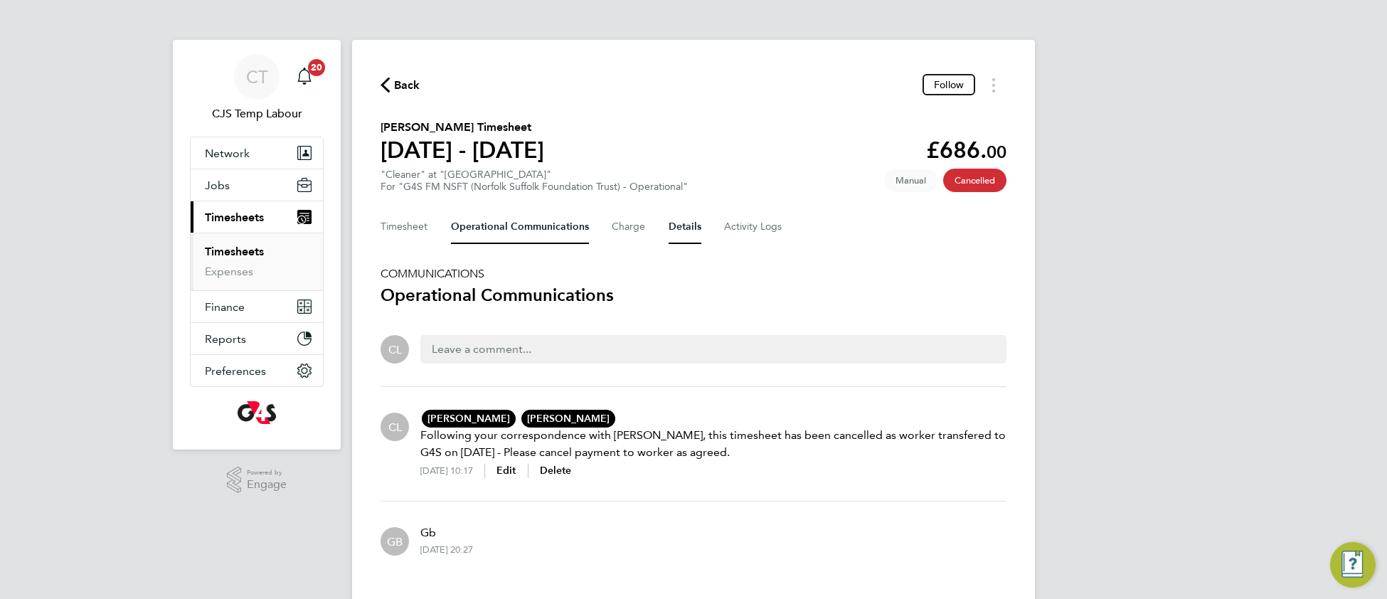
click at [683, 226] on button "Details" at bounding box center [685, 227] width 33 height 34
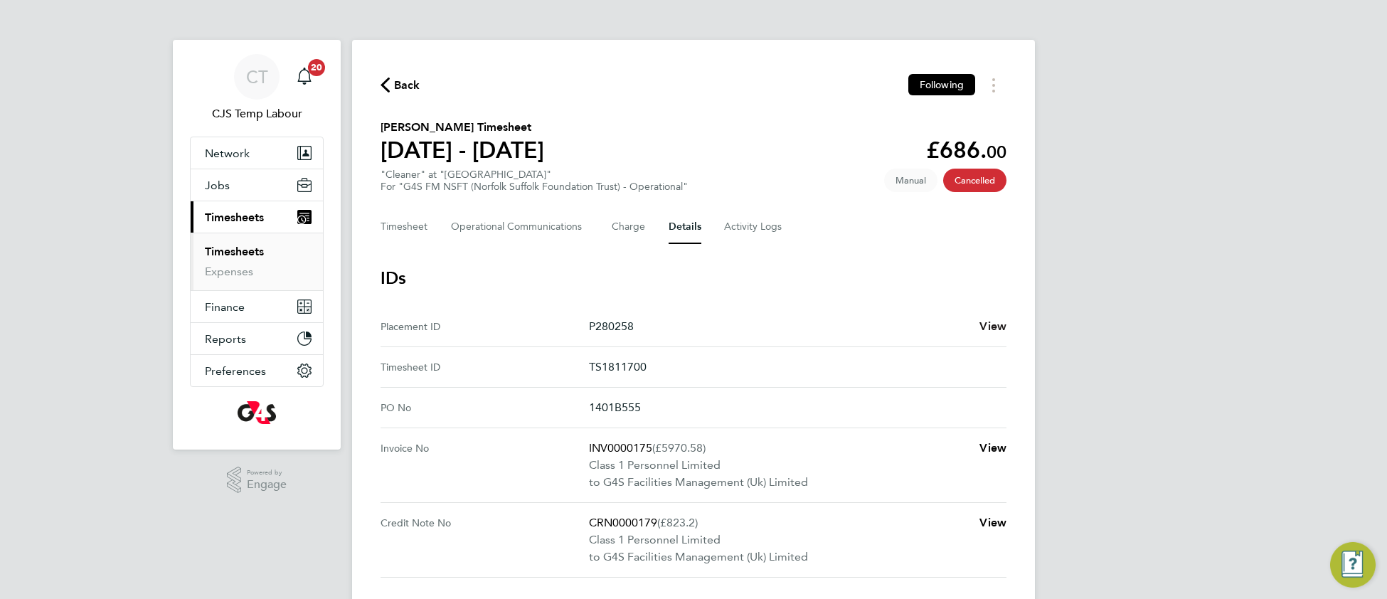
click at [991, 325] on span "View" at bounding box center [992, 326] width 27 height 14
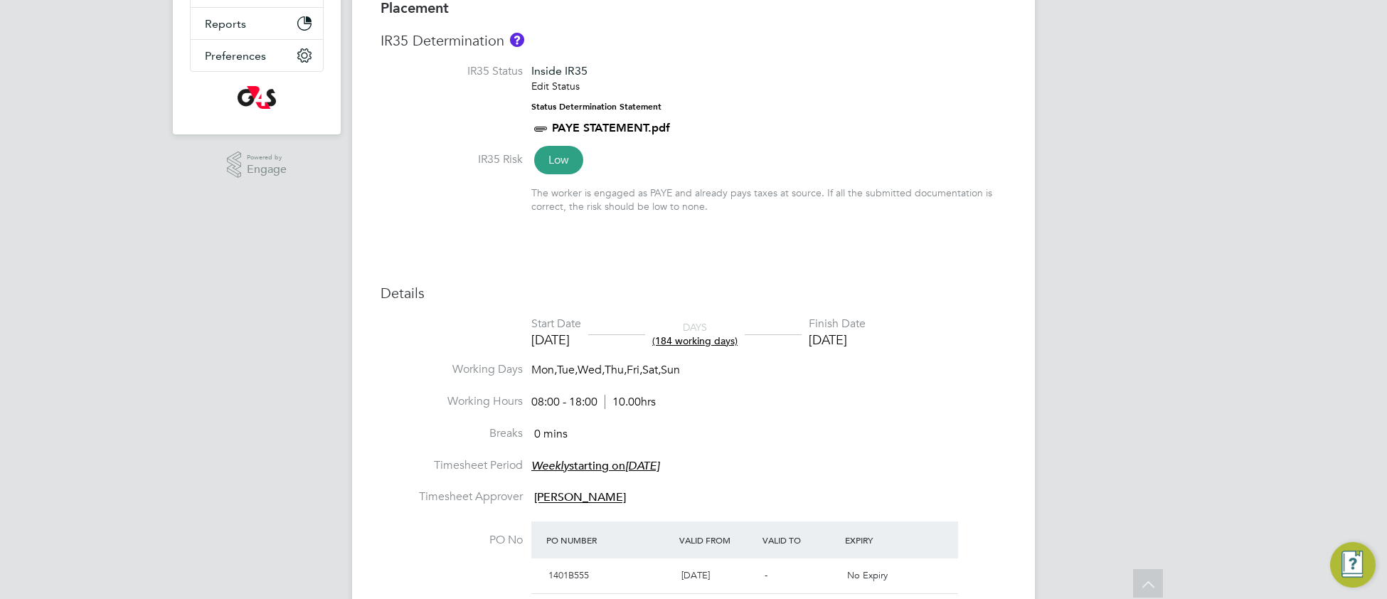
click at [864, 398] on li "Working Hours 08:00 - 18:00 10.00hrs" at bounding box center [693, 410] width 626 height 32
type input "[PERSON_NAME]"
type input "[DATE]"
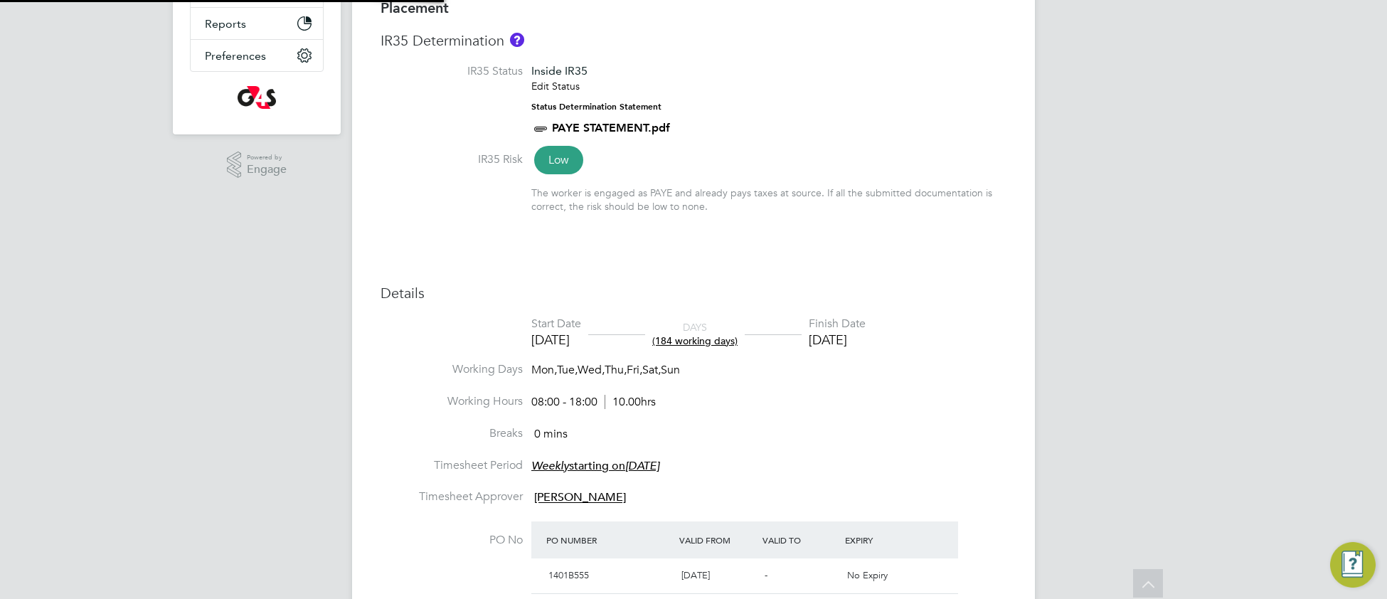
type input "08:00"
type input "18:00"
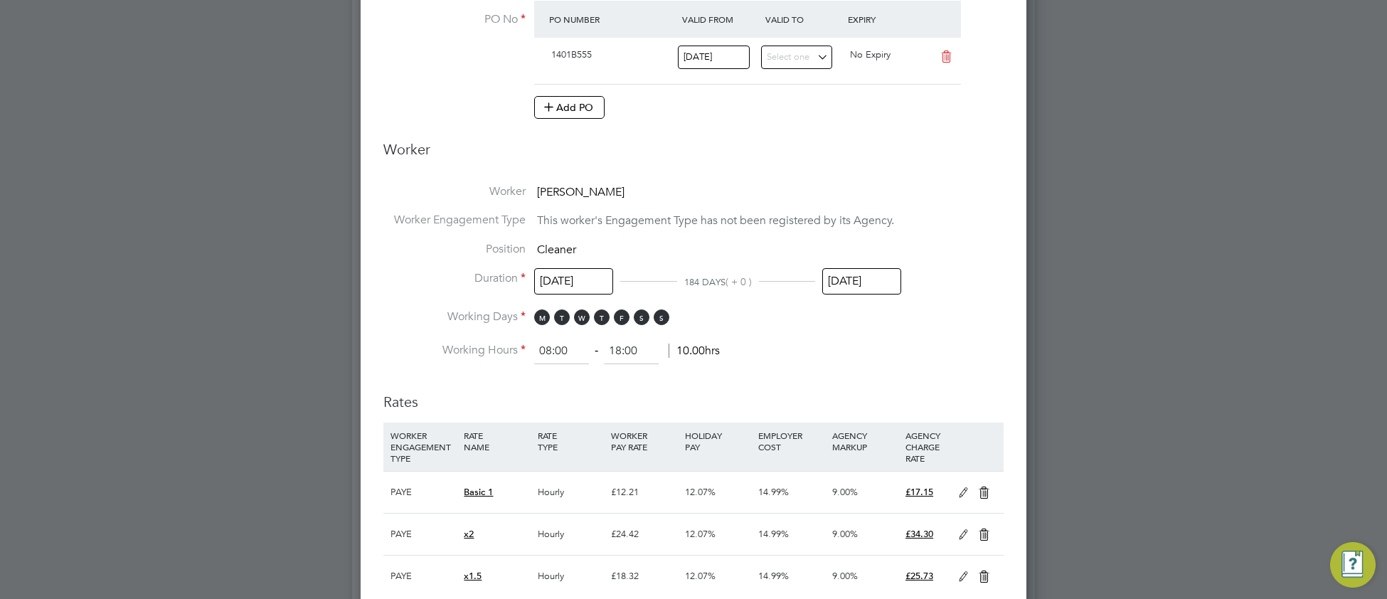
click at [852, 277] on input "[DATE]" at bounding box center [861, 281] width 79 height 26
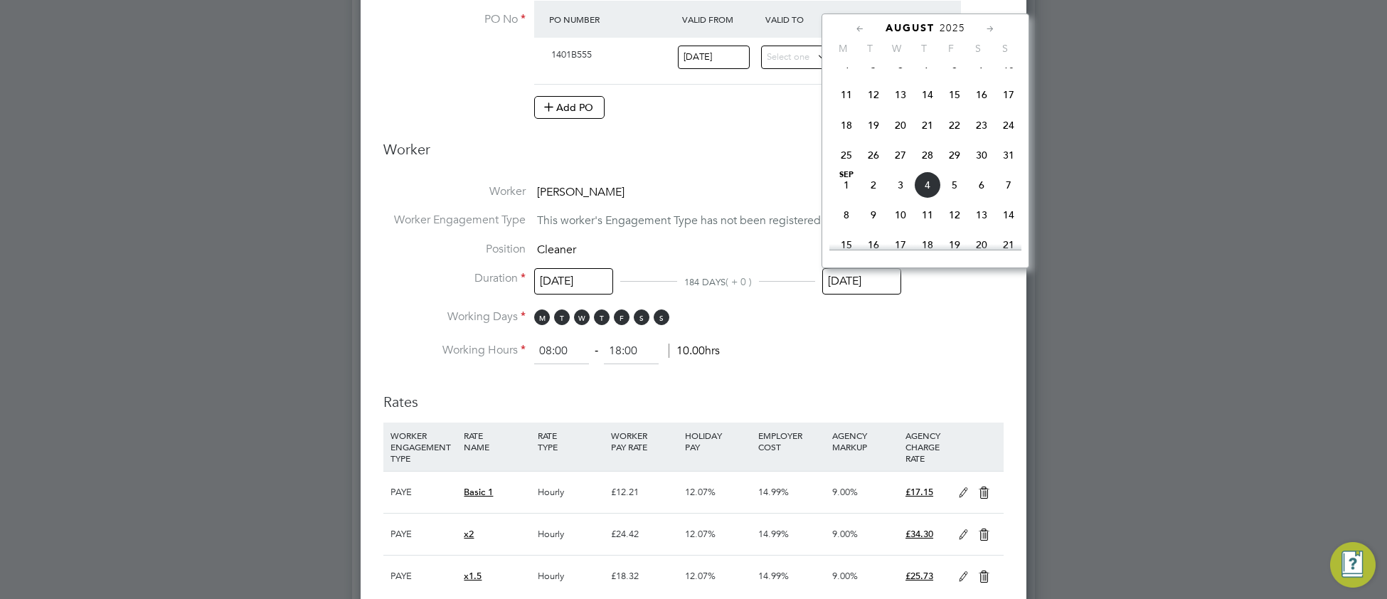
click at [1014, 133] on span "24" at bounding box center [1008, 125] width 27 height 27
type input "[DATE]"
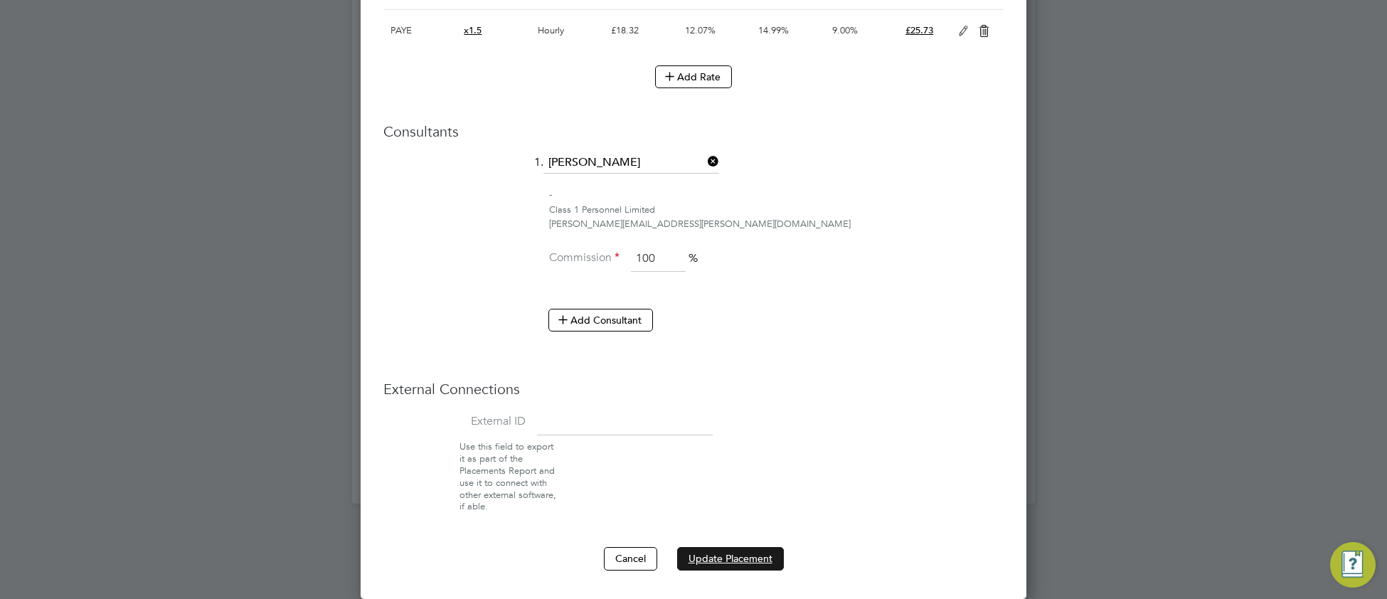
click at [733, 555] on button "Update Placement" at bounding box center [730, 558] width 107 height 23
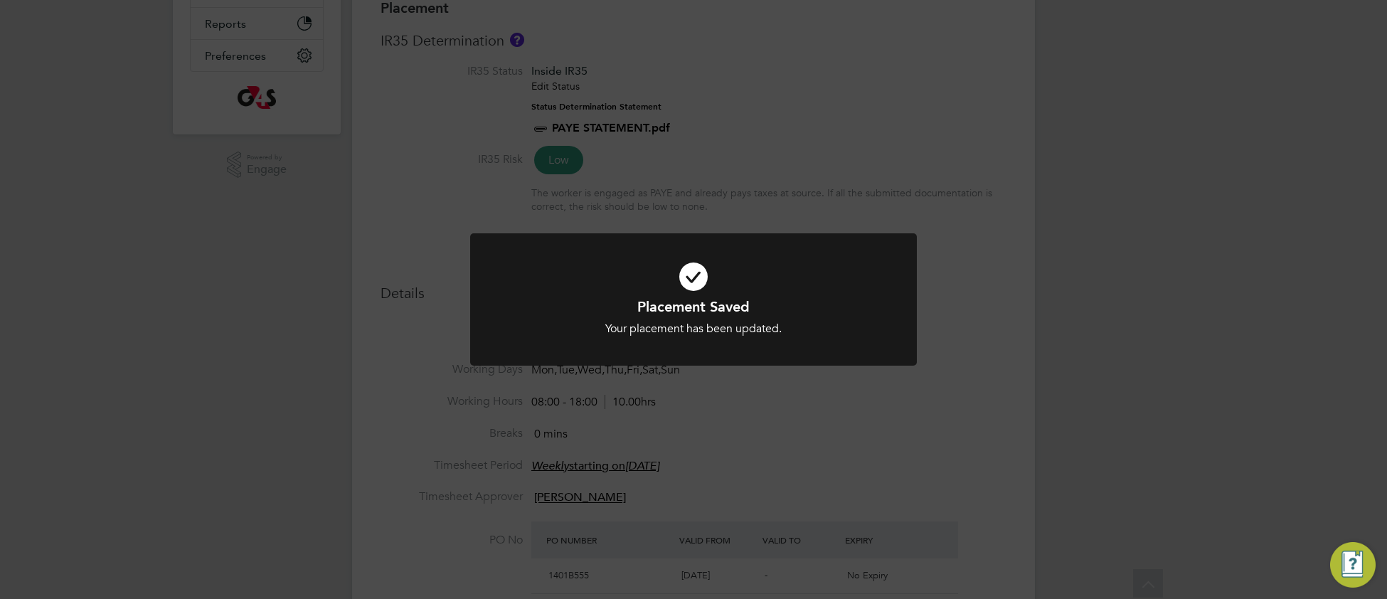
click at [547, 295] on icon at bounding box center [694, 276] width 370 height 55
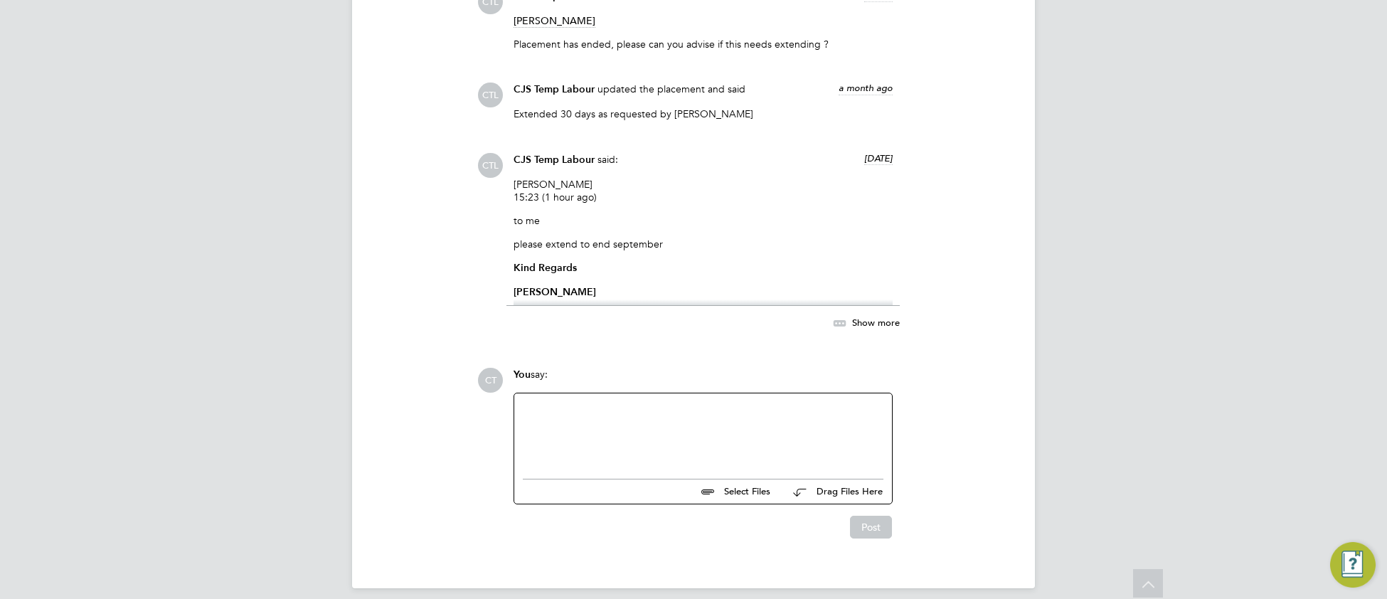
click at [601, 419] on div at bounding box center [703, 432] width 361 height 61
click at [866, 538] on button "Post" at bounding box center [871, 527] width 42 height 23
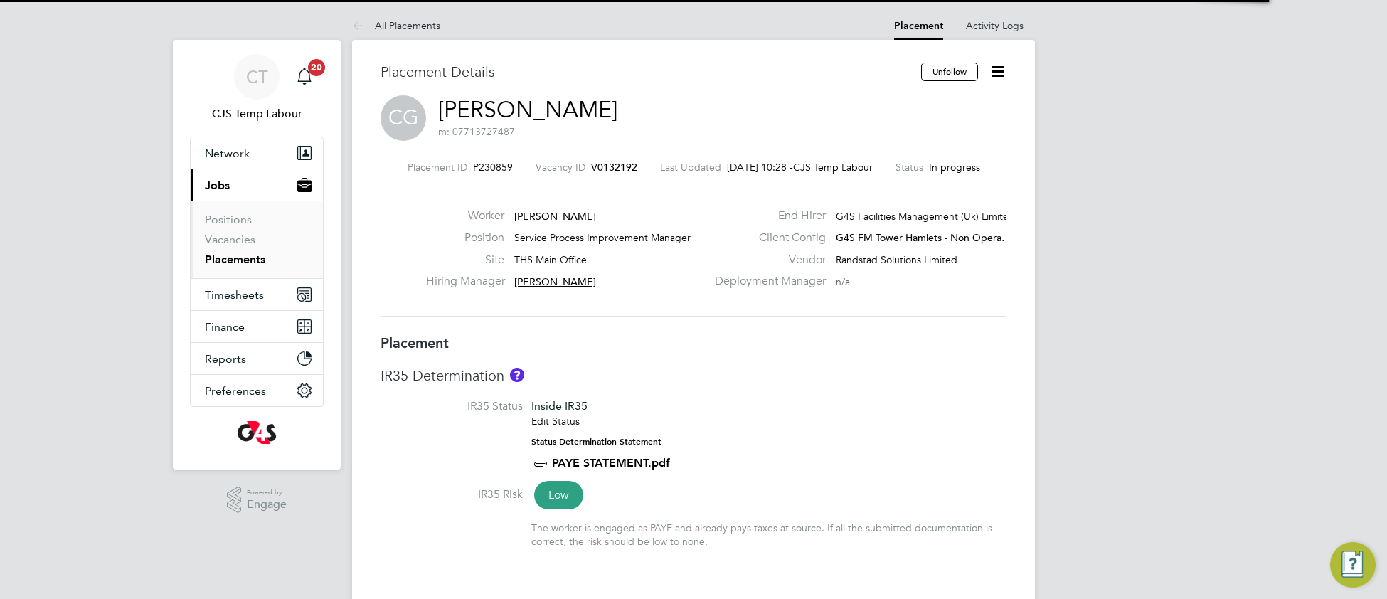
click at [781, 438] on li "IR35 Status Inside IR35 Edit Status Status Determination Statement PAYE STATEME…" at bounding box center [693, 442] width 626 height 87
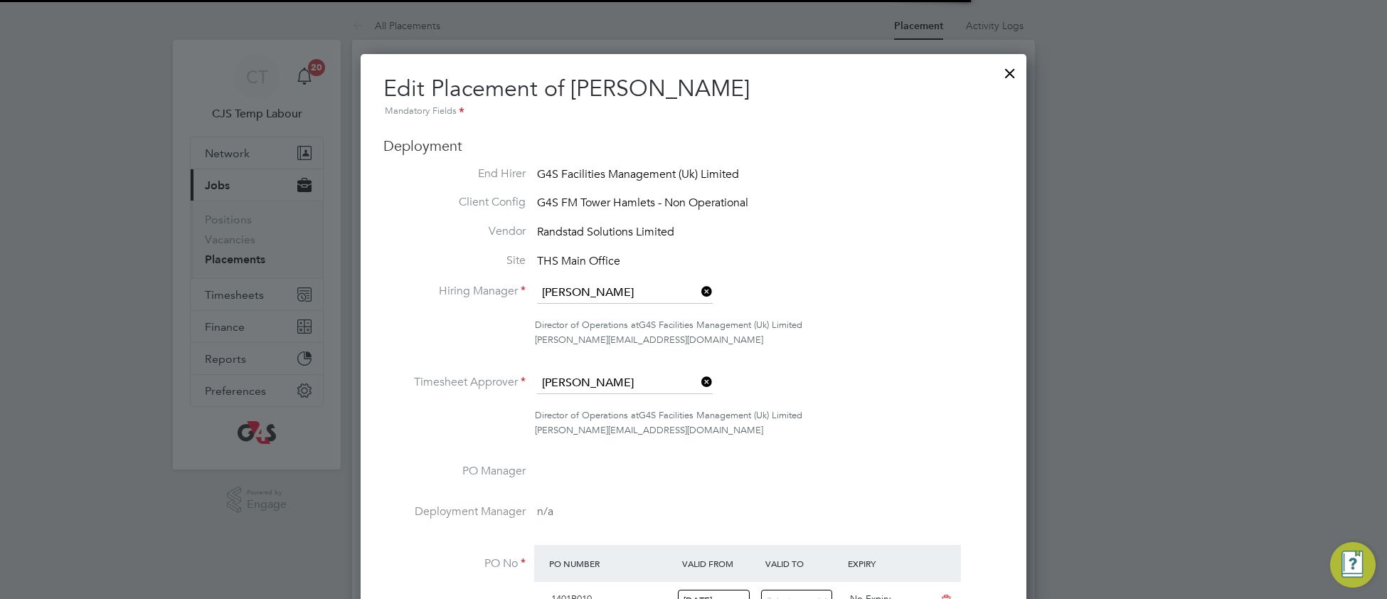
scroll to position [6, 6]
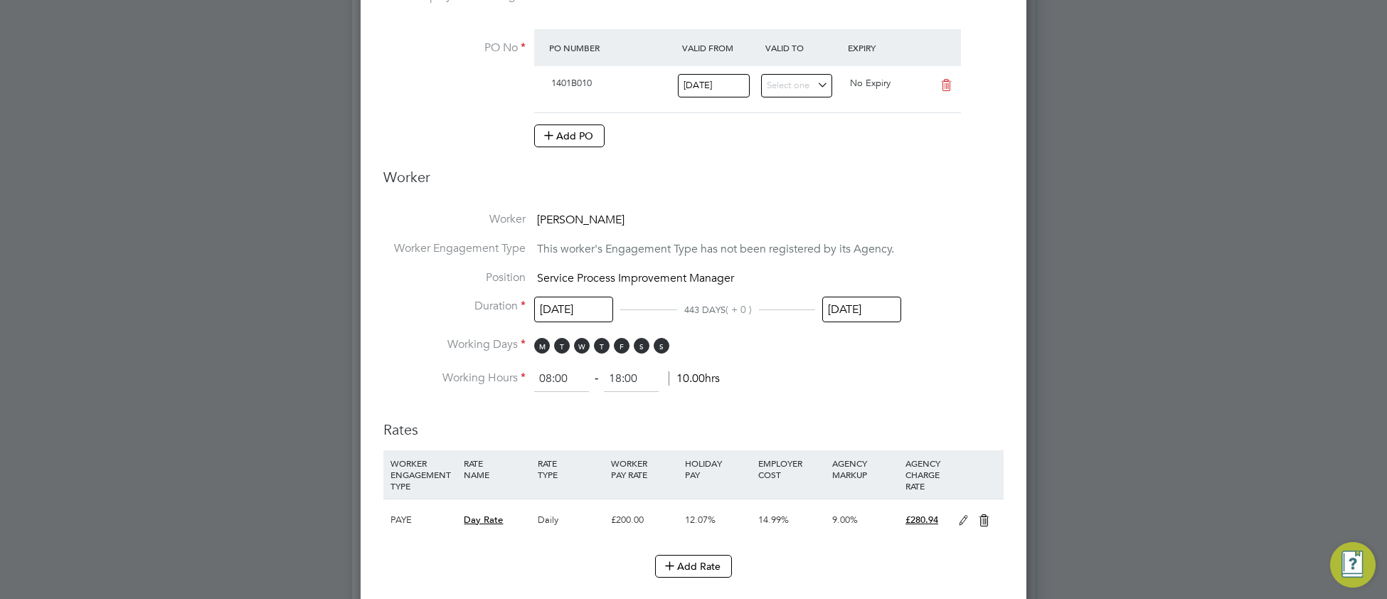
click at [872, 311] on input "[DATE]" at bounding box center [861, 310] width 79 height 26
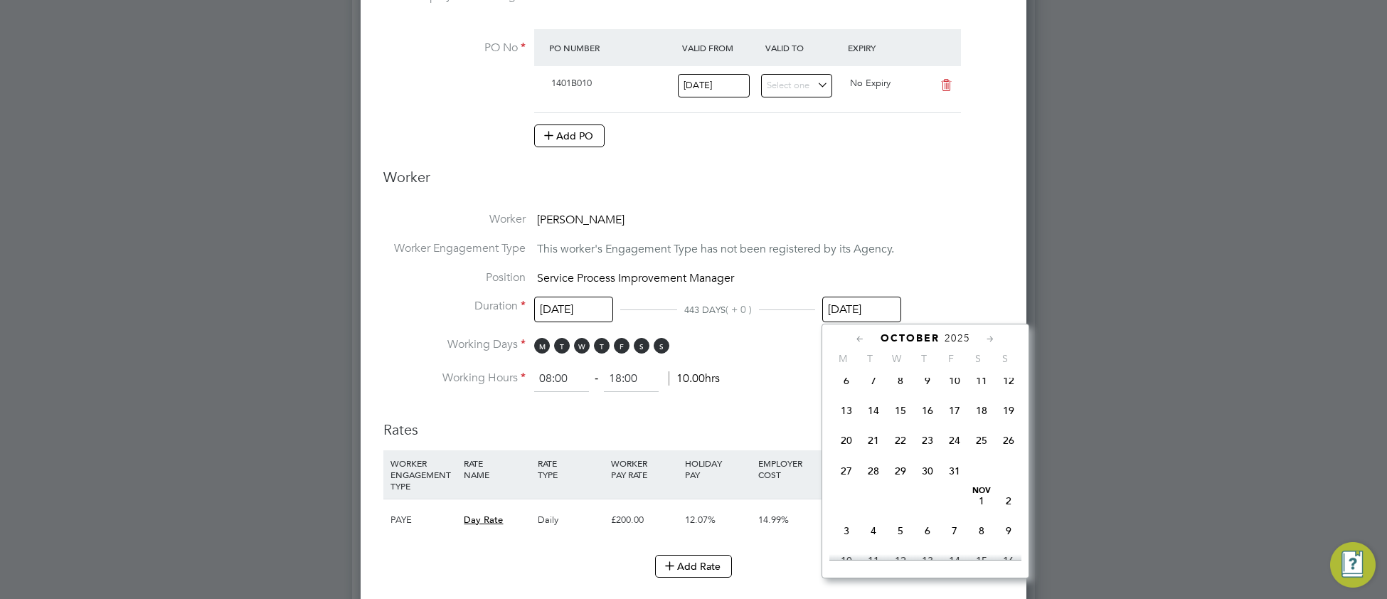
click at [952, 484] on span "31" at bounding box center [954, 470] width 27 height 27
type input "[DATE]"
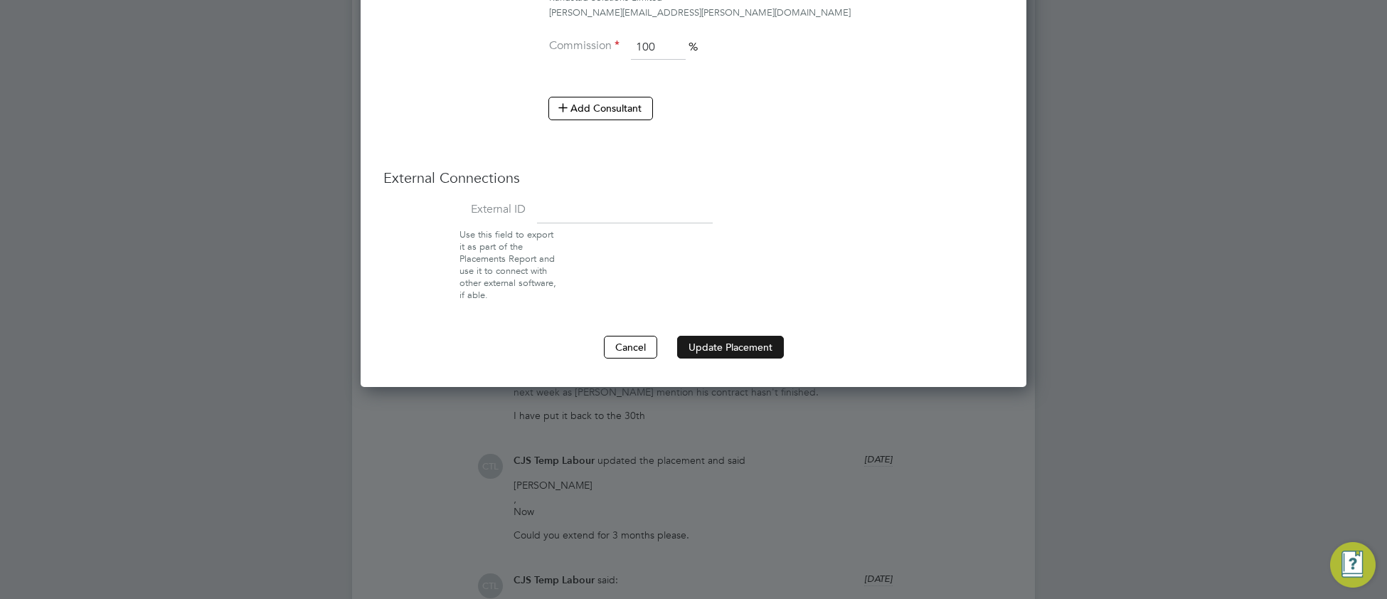
click at [732, 346] on button "Update Placement" at bounding box center [730, 347] width 107 height 23
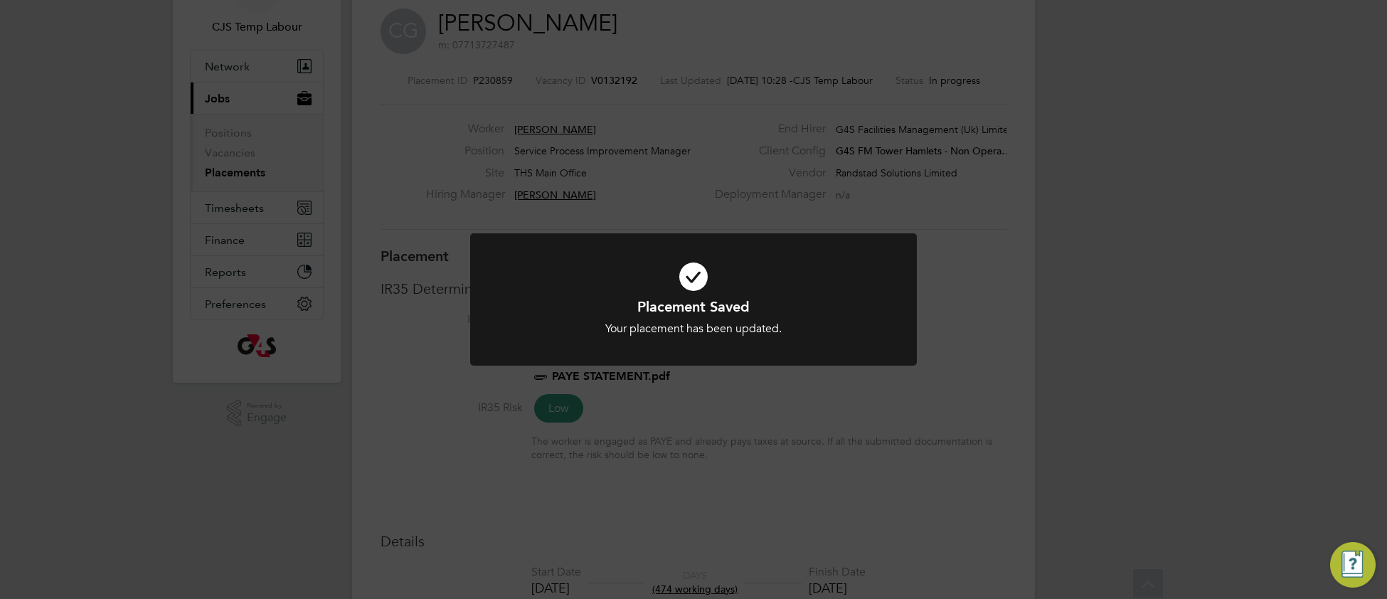
drag, startPoint x: 546, startPoint y: 291, endPoint x: 573, endPoint y: 388, distance: 100.4
click at [546, 292] on icon at bounding box center [694, 276] width 370 height 55
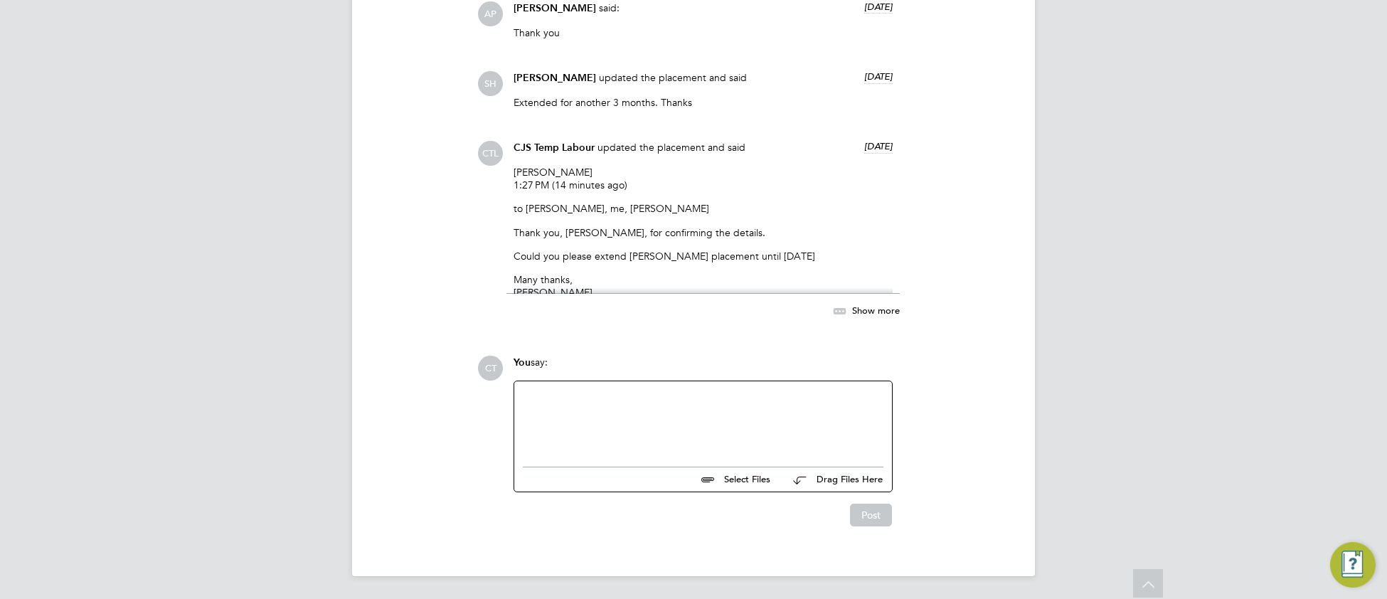
click at [614, 422] on div at bounding box center [703, 420] width 361 height 61
drag, startPoint x: 642, startPoint y: 394, endPoint x: 435, endPoint y: 416, distance: 208.1
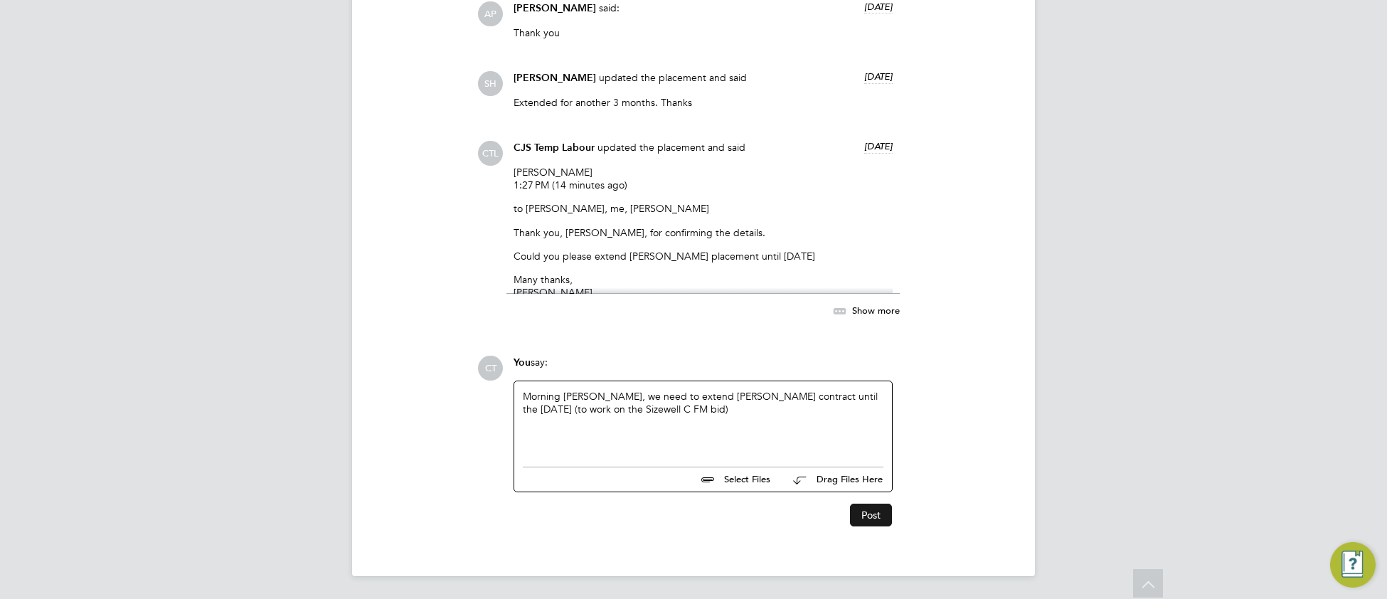
click at [873, 513] on button "Post" at bounding box center [871, 515] width 42 height 23
